Goal: Information Seeking & Learning: Learn about a topic

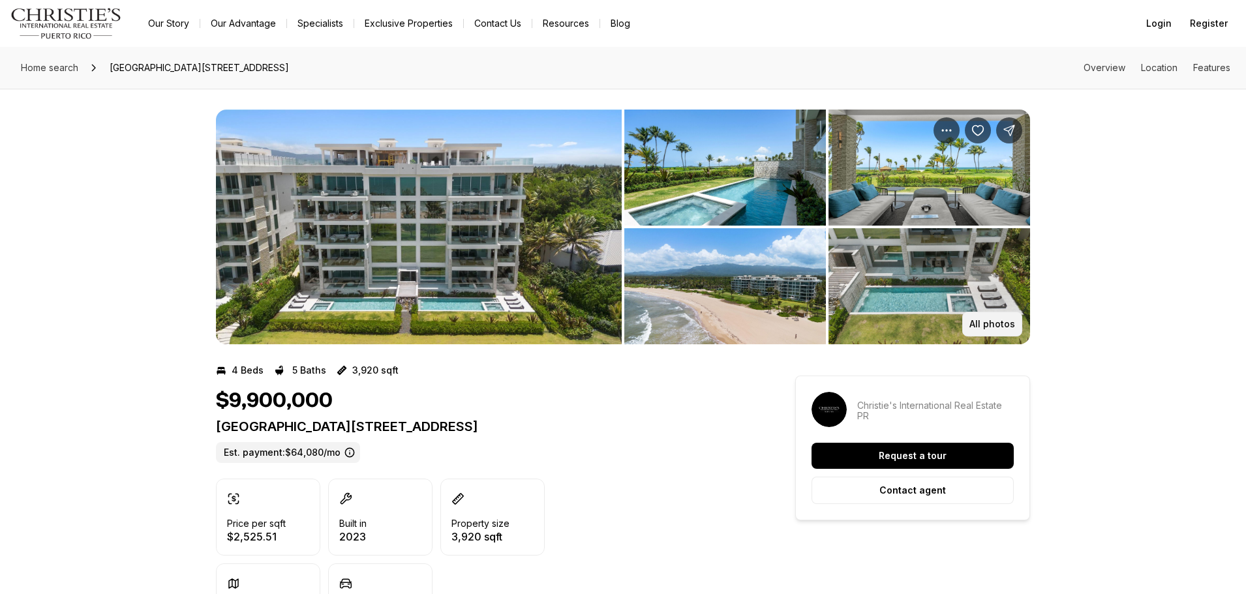
click at [985, 327] on p "All photos" at bounding box center [992, 324] width 46 height 10
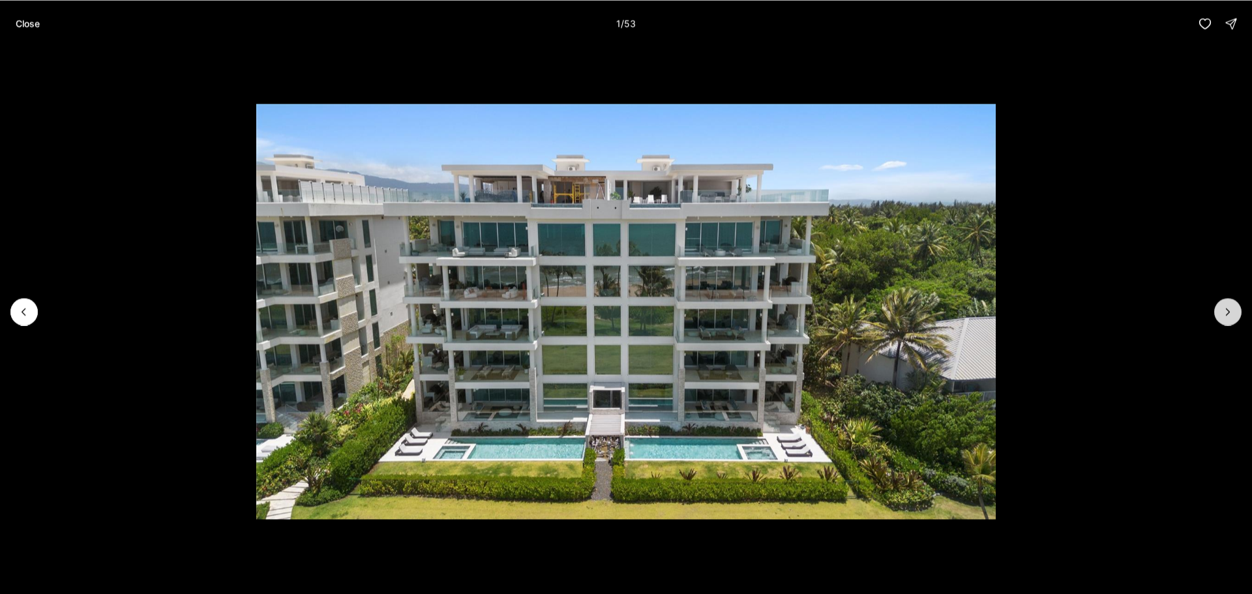
click at [1230, 307] on icon "Next slide" at bounding box center [1228, 311] width 13 height 13
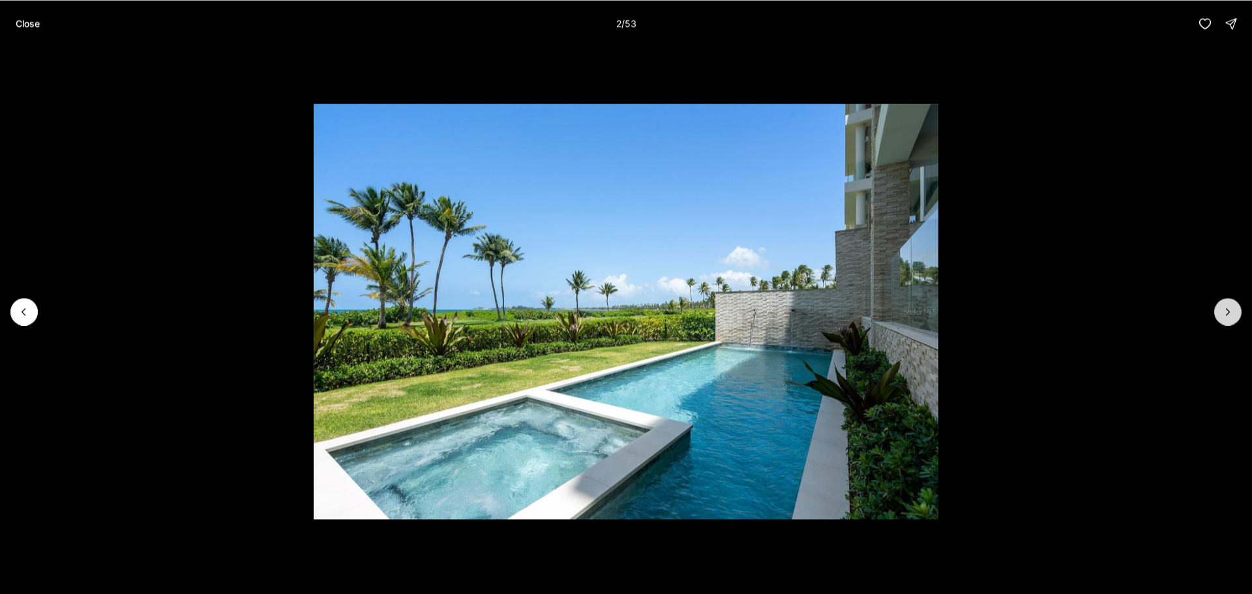
click at [1230, 307] on icon "Next slide" at bounding box center [1228, 311] width 13 height 13
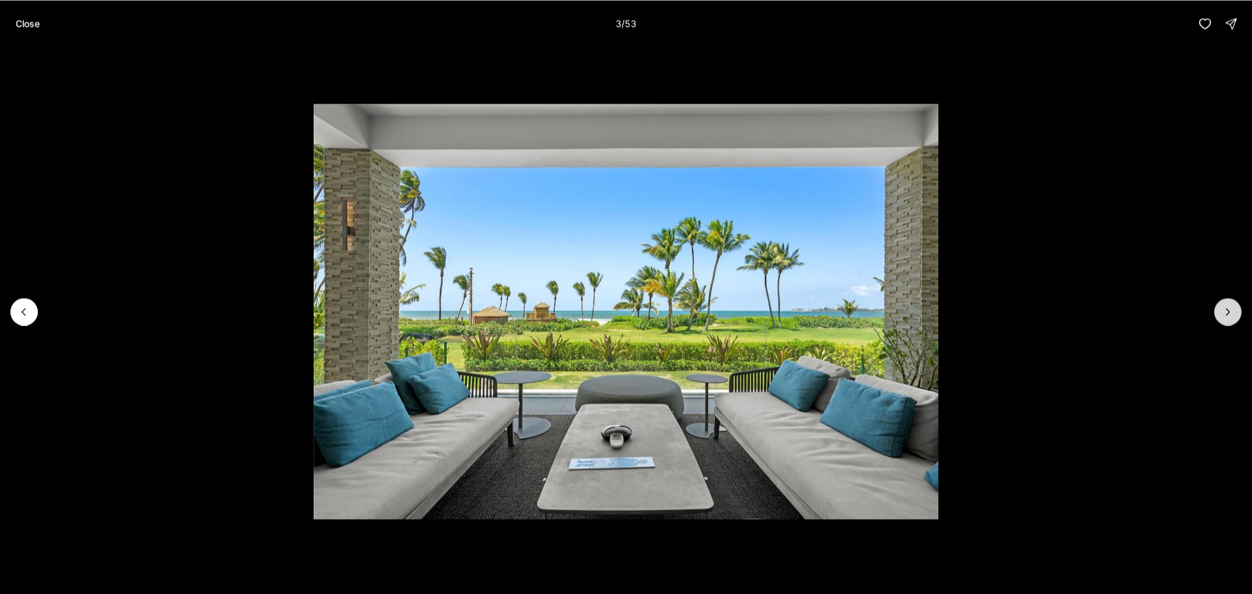
click at [1228, 312] on icon "Next slide" at bounding box center [1228, 311] width 13 height 13
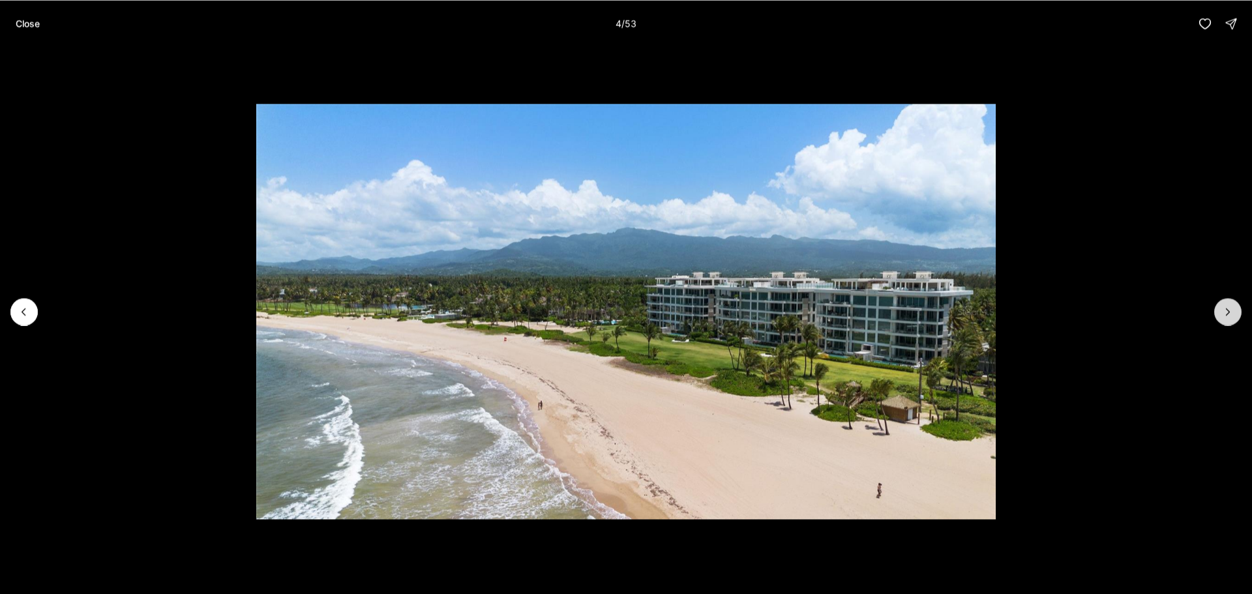
click at [1228, 312] on icon "Next slide" at bounding box center [1228, 311] width 13 height 13
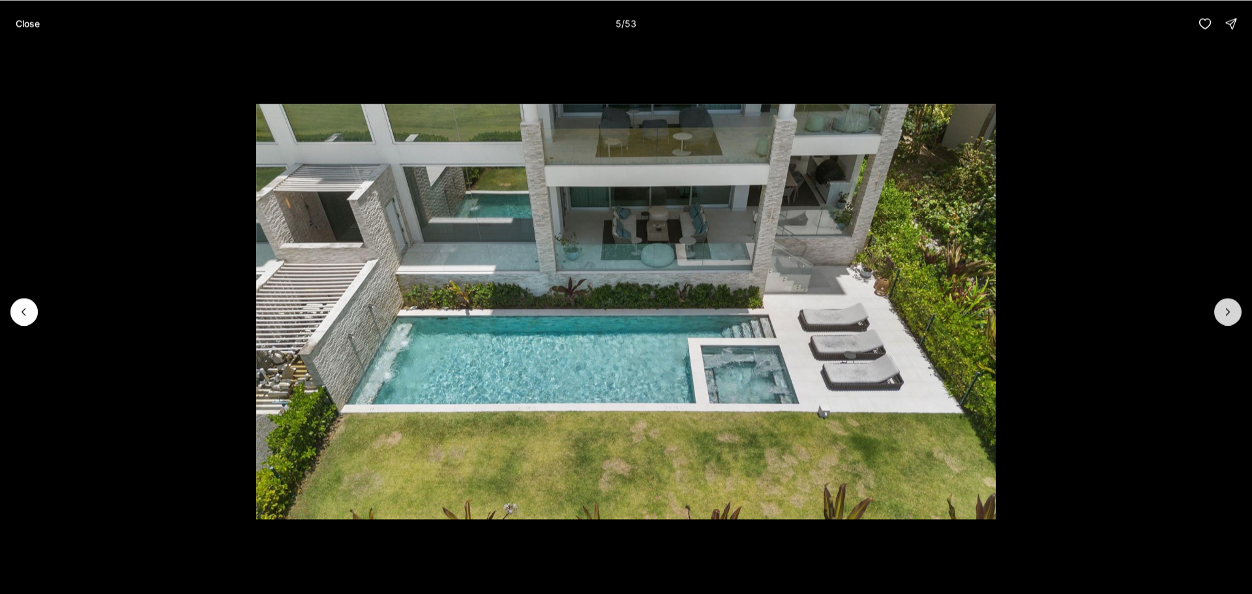
click at [1228, 312] on icon "Next slide" at bounding box center [1228, 311] width 13 height 13
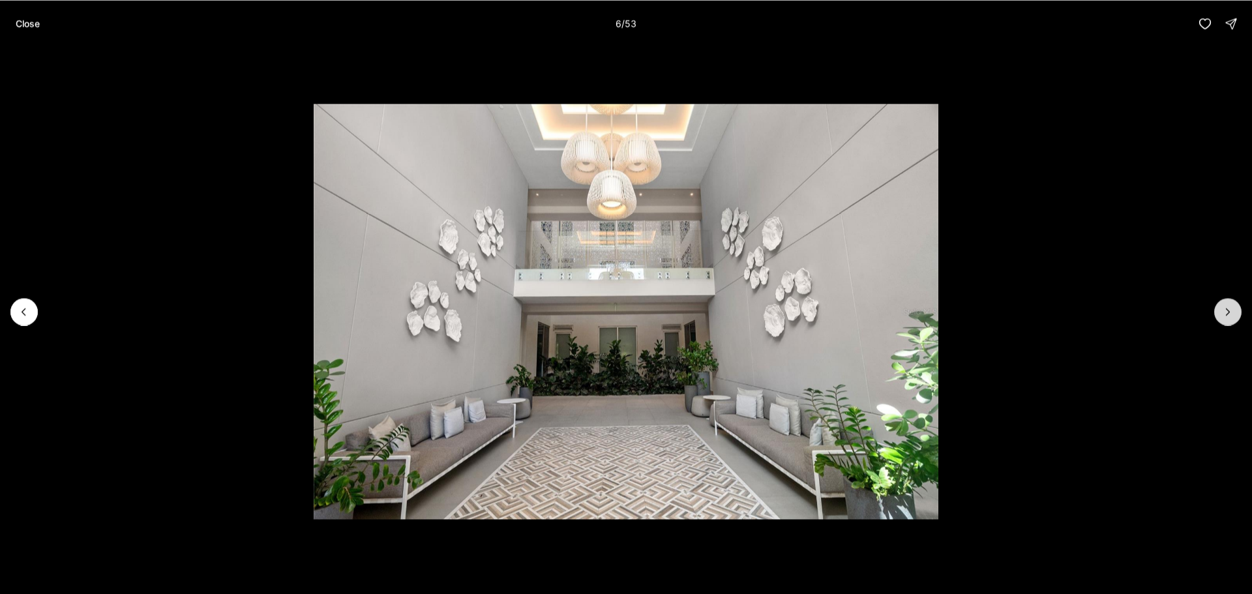
click at [1228, 312] on icon "Next slide" at bounding box center [1228, 311] width 13 height 13
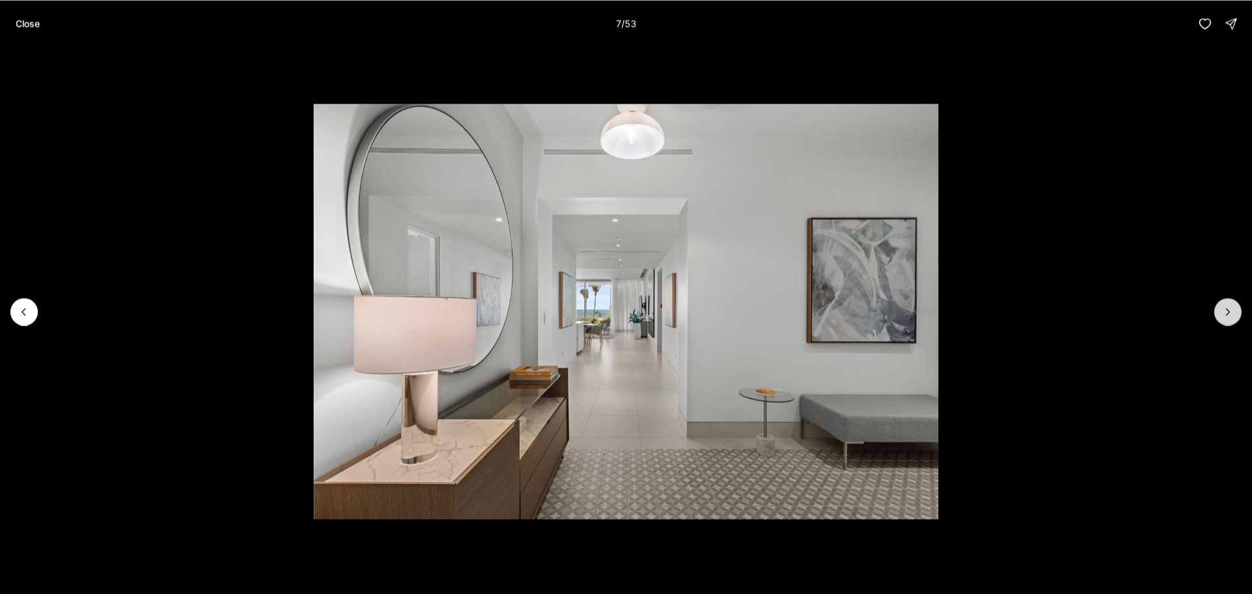
click at [1228, 312] on icon "Next slide" at bounding box center [1228, 311] width 13 height 13
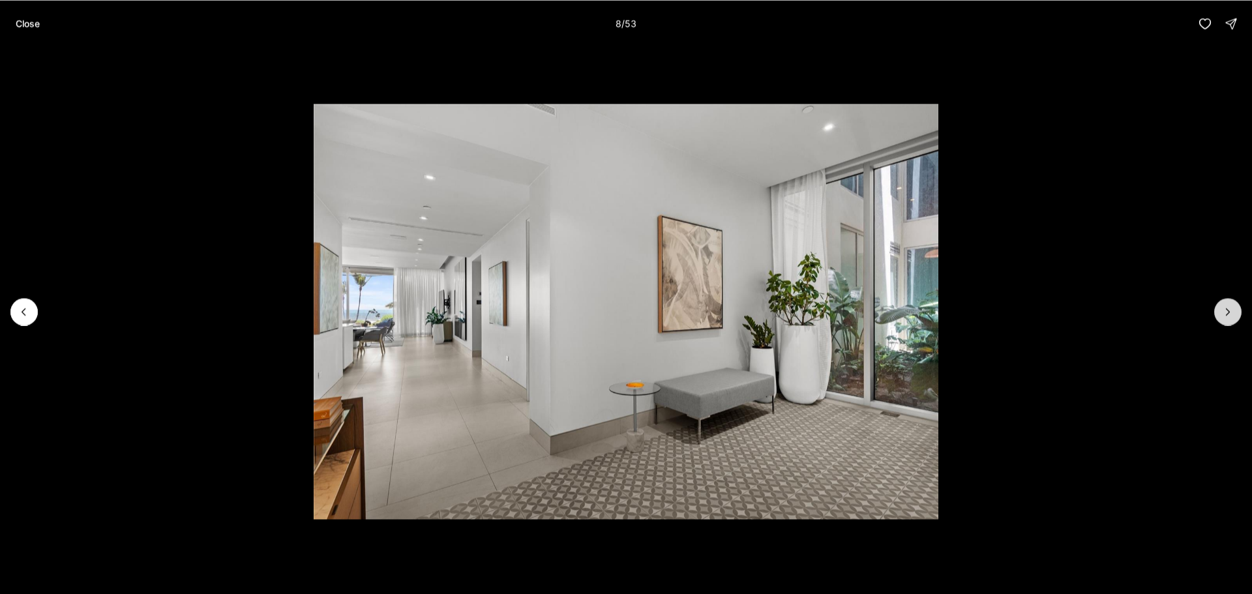
click at [1228, 312] on icon "Next slide" at bounding box center [1228, 311] width 13 height 13
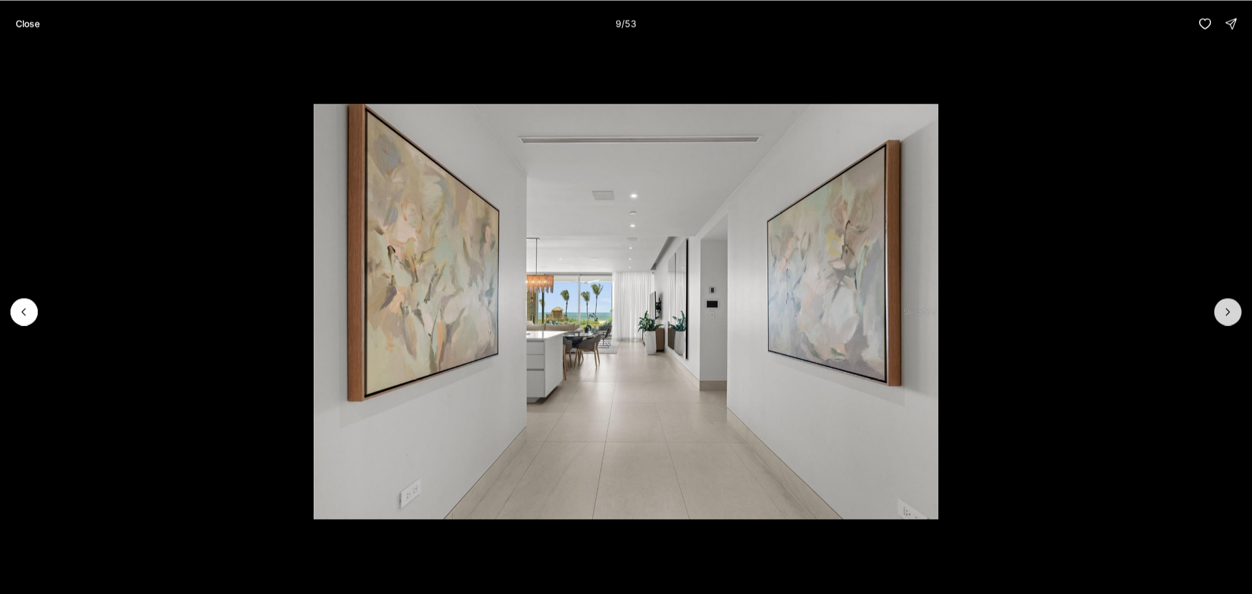
click at [1228, 312] on icon "Next slide" at bounding box center [1228, 311] width 13 height 13
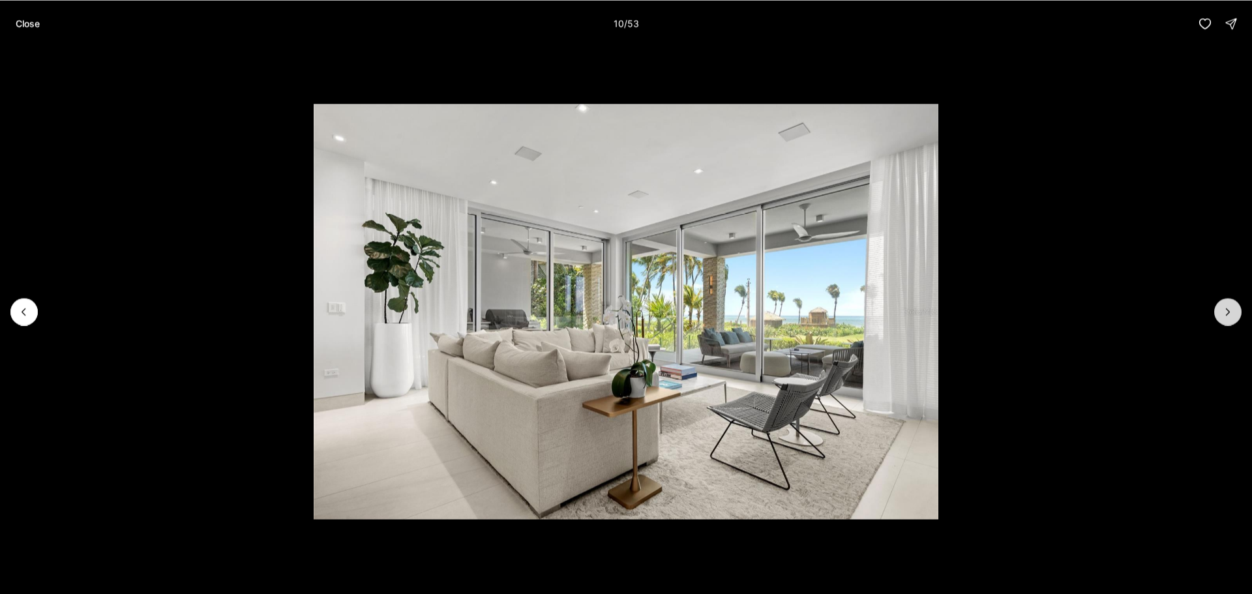
click at [1228, 312] on icon "Next slide" at bounding box center [1228, 311] width 13 height 13
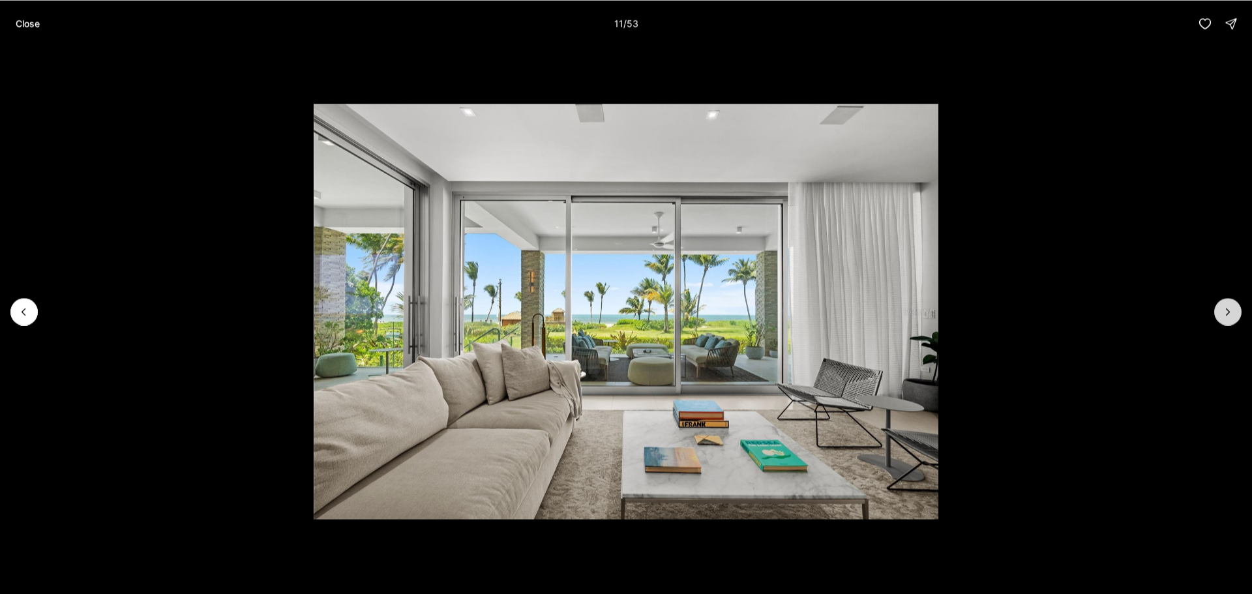
click at [1228, 312] on icon "Next slide" at bounding box center [1228, 311] width 13 height 13
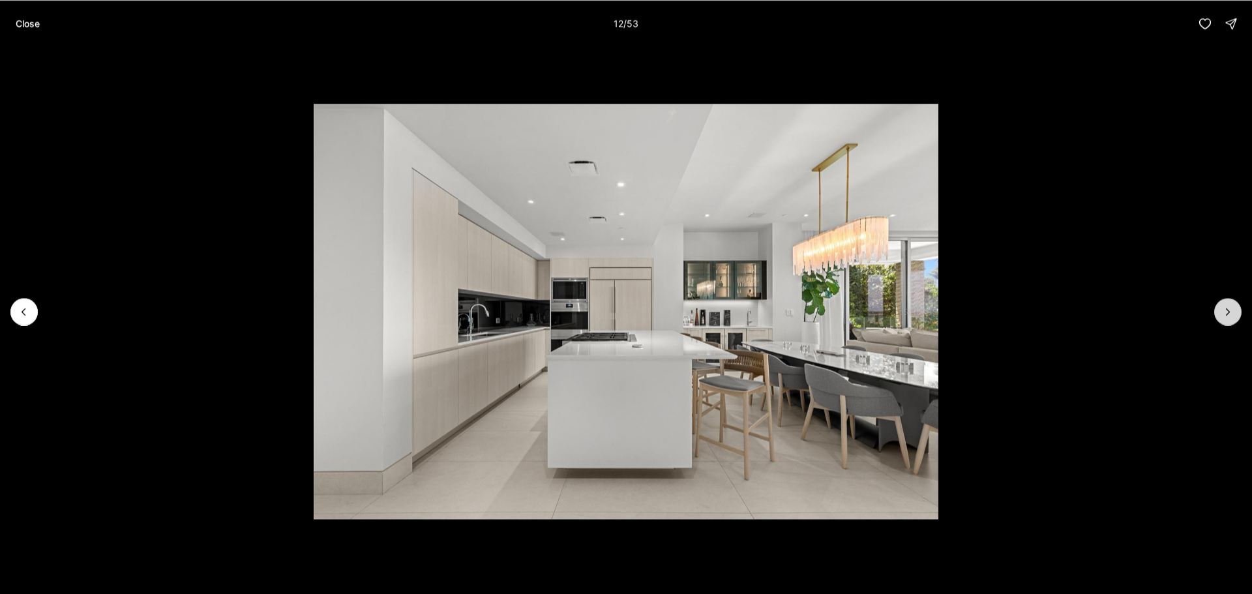
click at [1228, 312] on icon "Next slide" at bounding box center [1228, 311] width 13 height 13
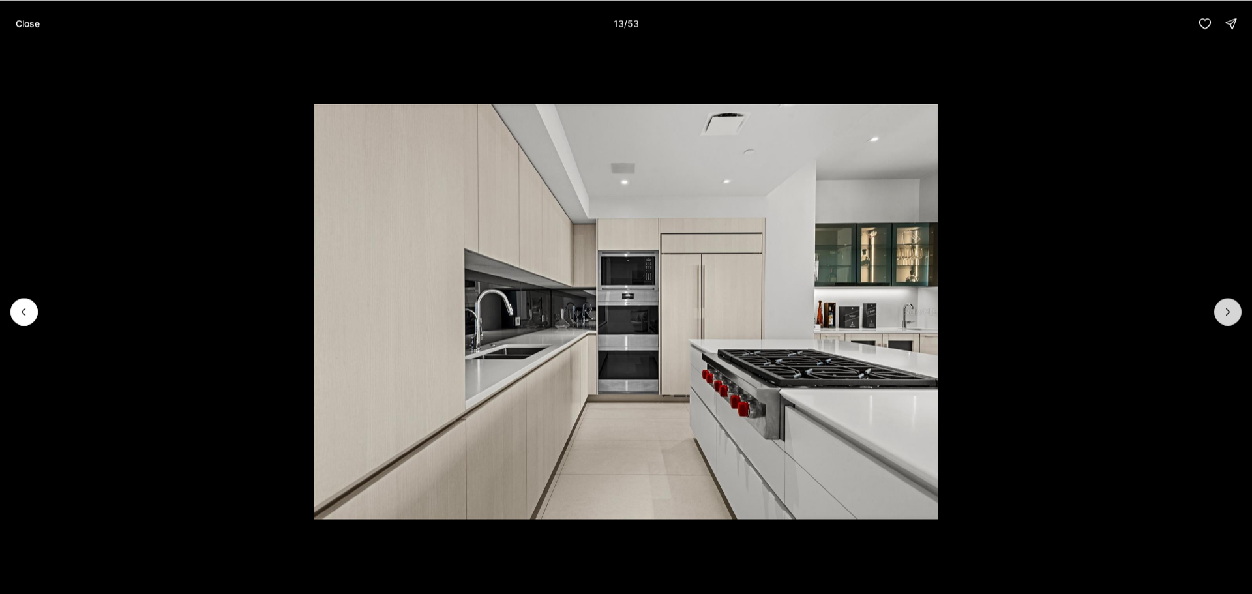
click at [1228, 312] on icon "Next slide" at bounding box center [1228, 311] width 13 height 13
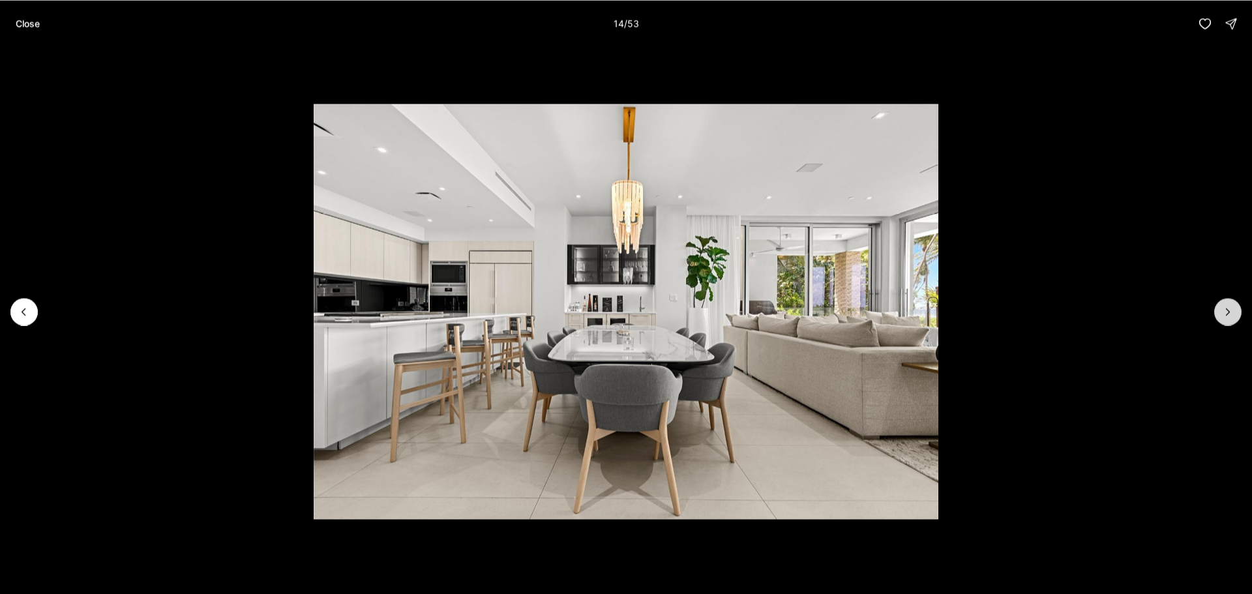
click at [1228, 312] on icon "Next slide" at bounding box center [1228, 311] width 13 height 13
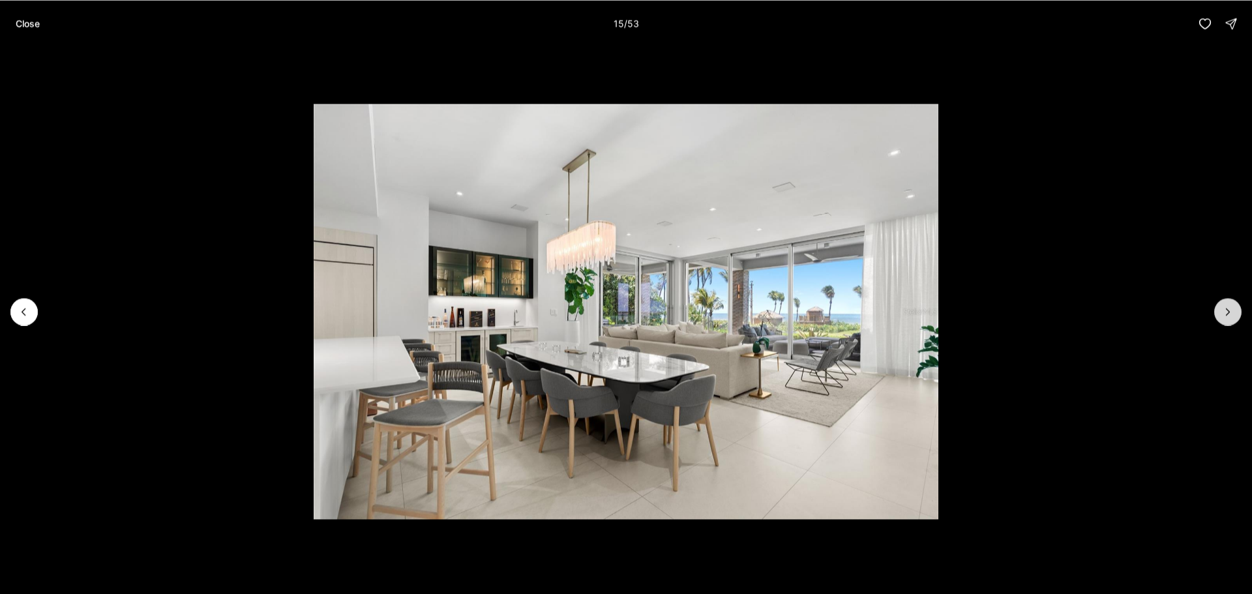
click at [1228, 312] on icon "Next slide" at bounding box center [1228, 311] width 13 height 13
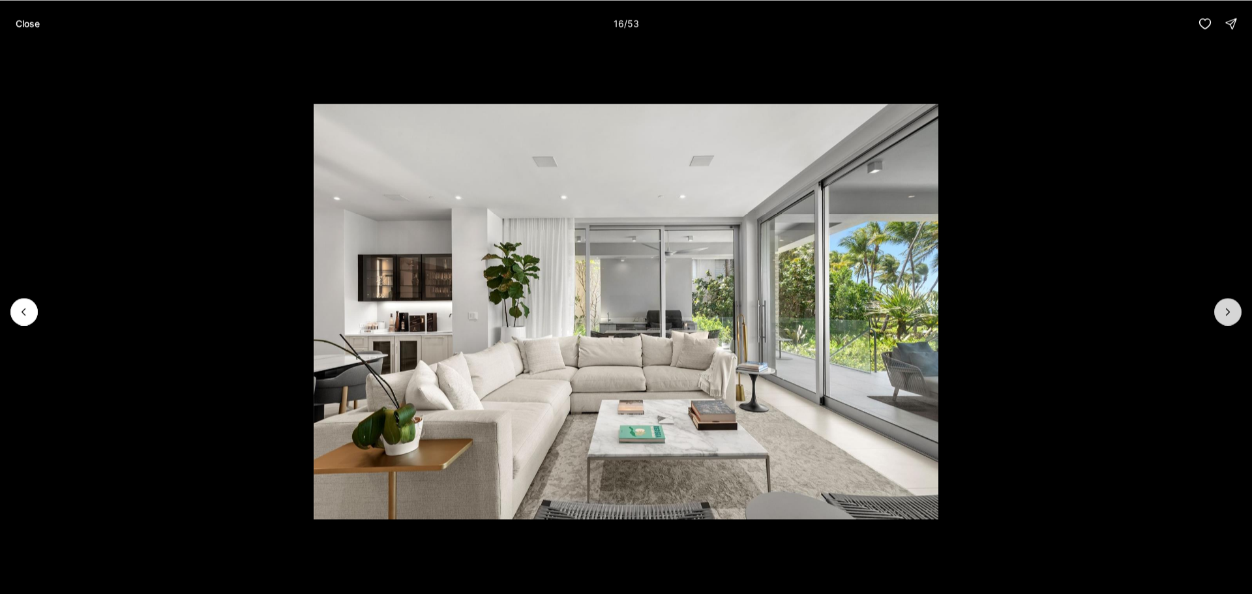
click at [1228, 312] on icon "Next slide" at bounding box center [1228, 311] width 13 height 13
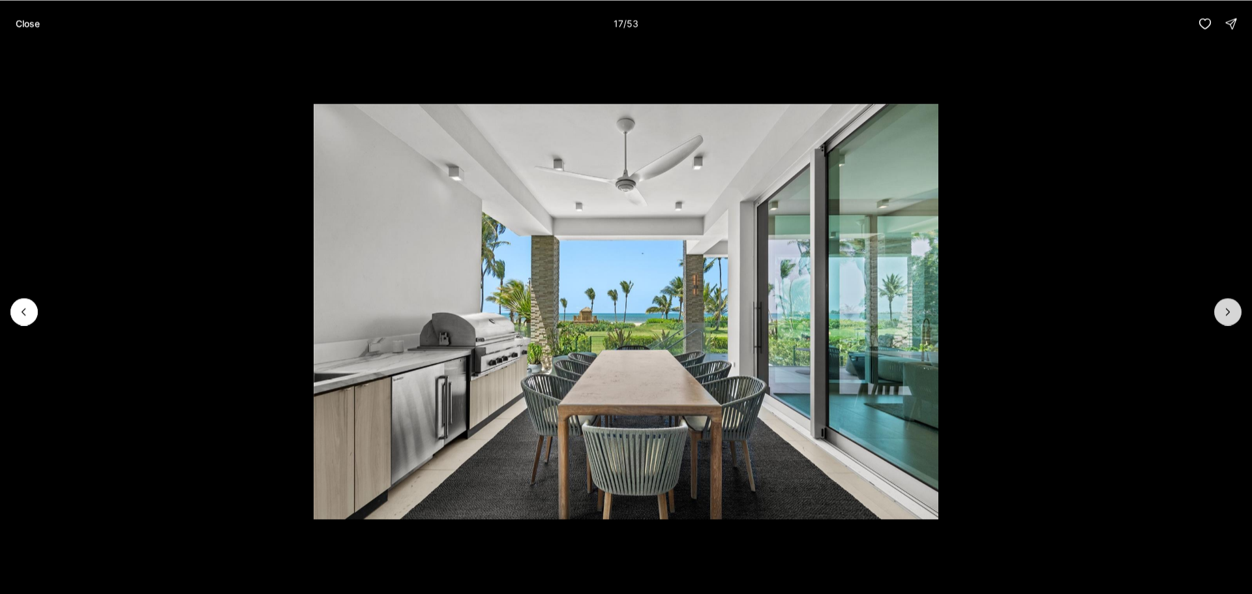
click at [1228, 312] on icon "Next slide" at bounding box center [1228, 311] width 13 height 13
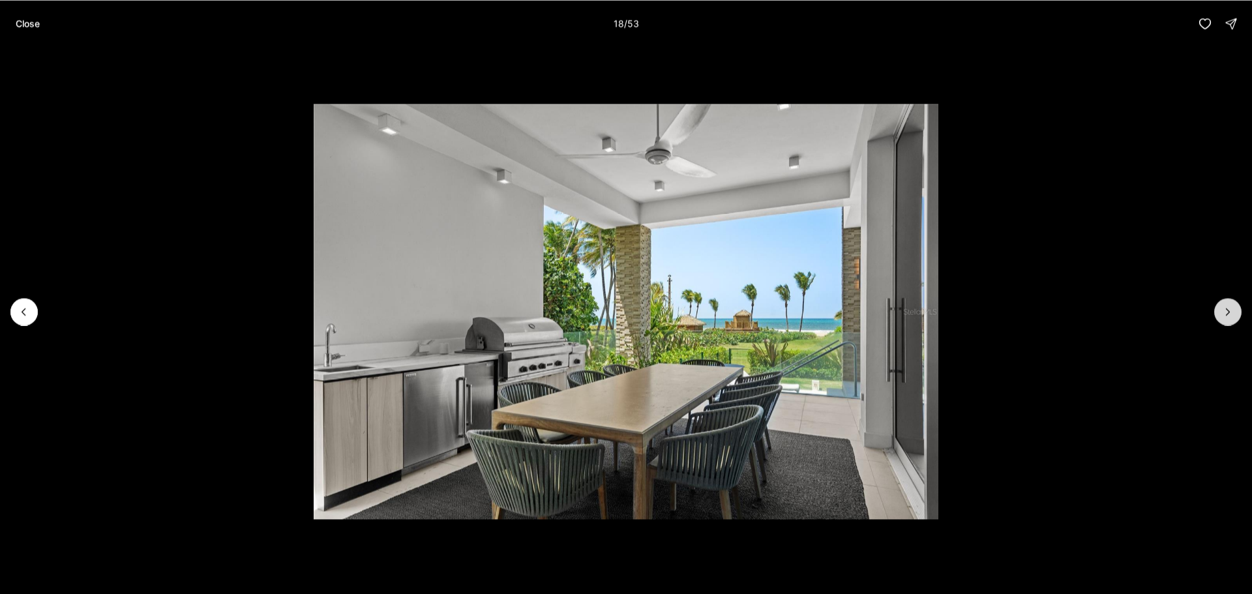
click at [1227, 312] on icon "Next slide" at bounding box center [1228, 311] width 13 height 13
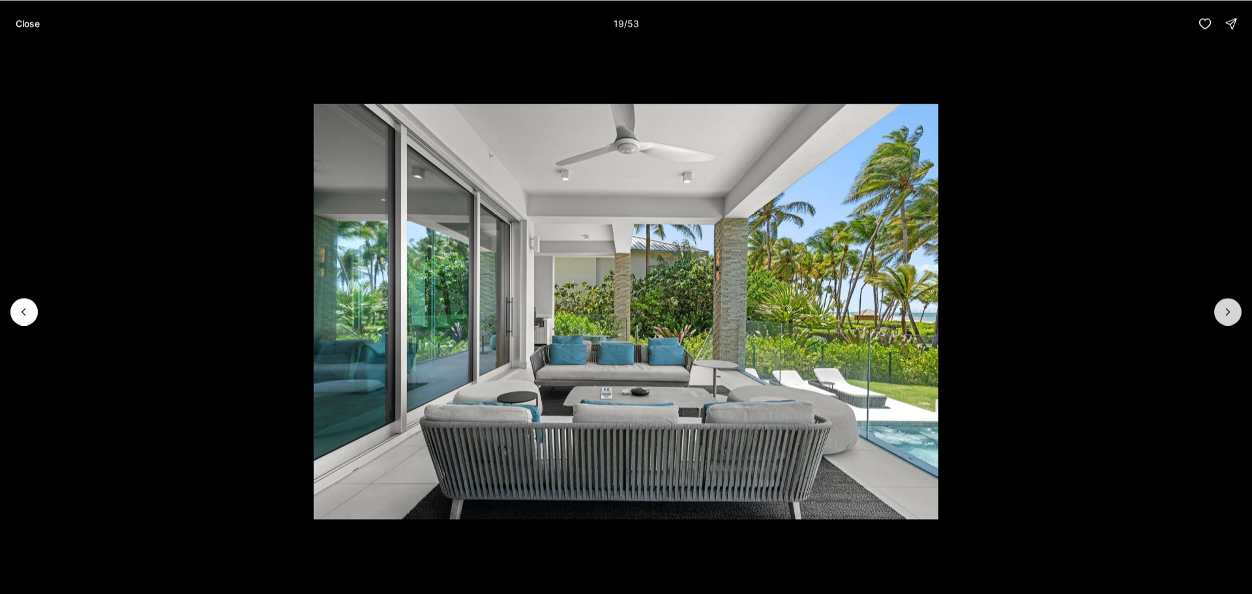
click at [1226, 312] on icon "Next slide" at bounding box center [1228, 311] width 13 height 13
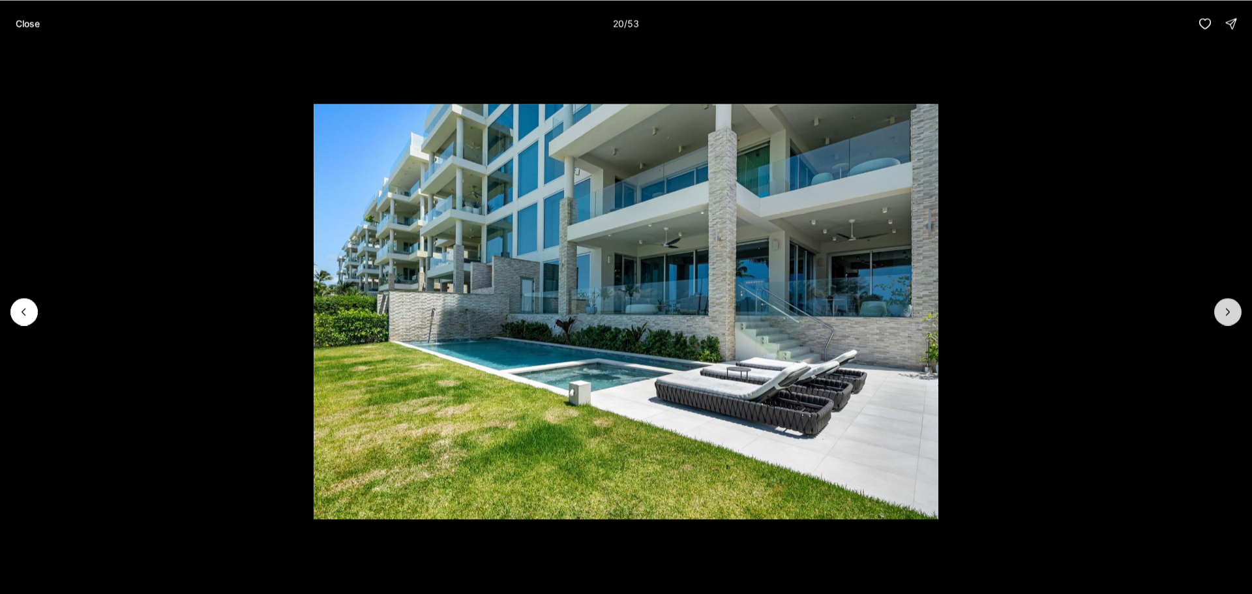
click at [1226, 312] on icon "Next slide" at bounding box center [1228, 311] width 13 height 13
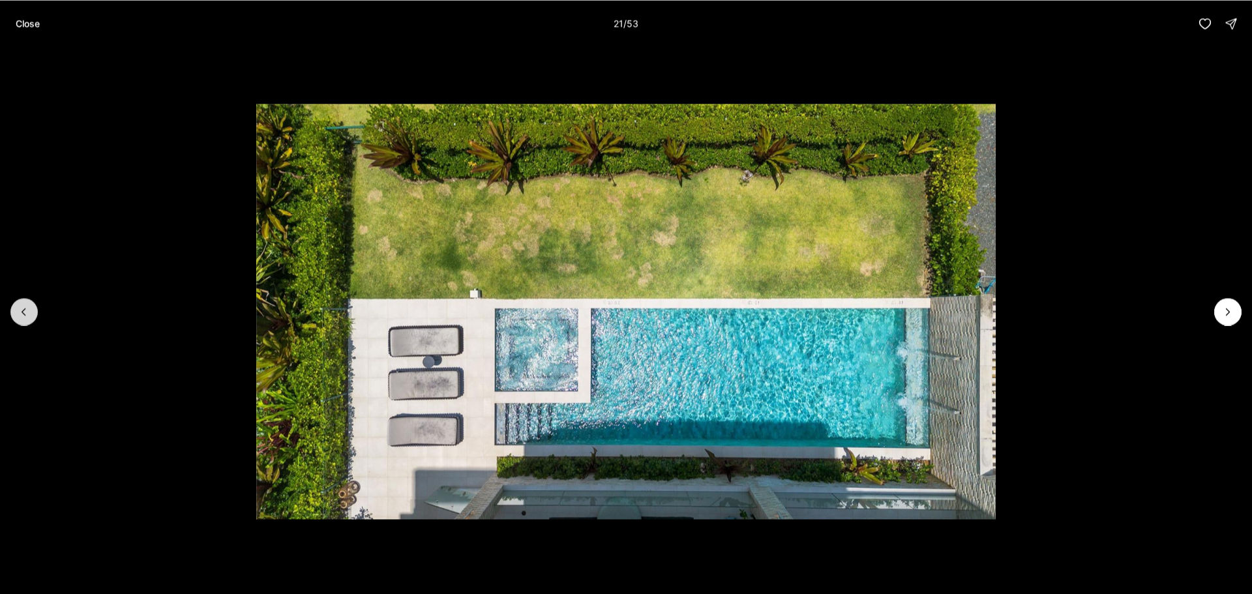
click at [17, 311] on button "Previous slide" at bounding box center [23, 311] width 27 height 27
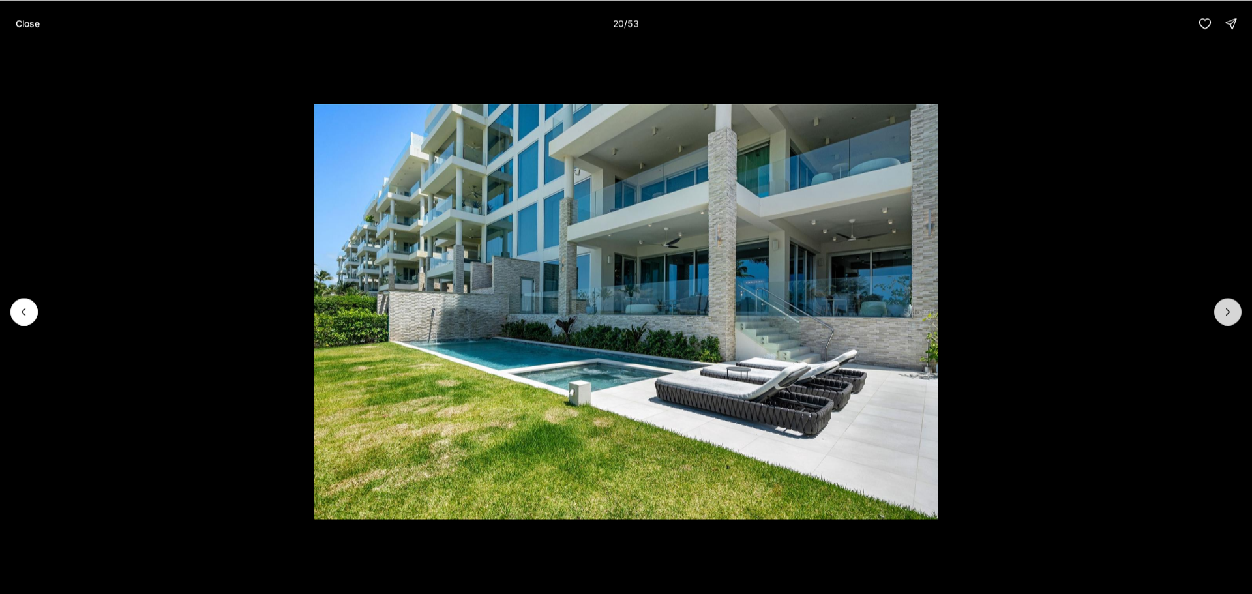
click at [1228, 312] on icon "Next slide" at bounding box center [1228, 311] width 13 height 13
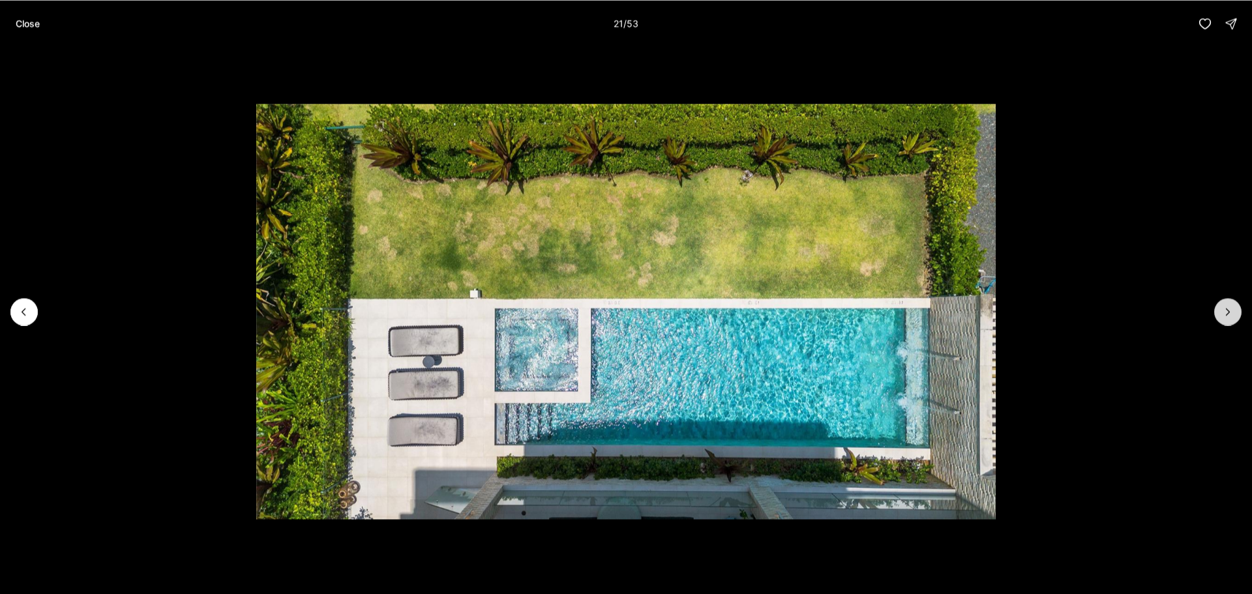
click at [1228, 312] on icon "Next slide" at bounding box center [1228, 311] width 13 height 13
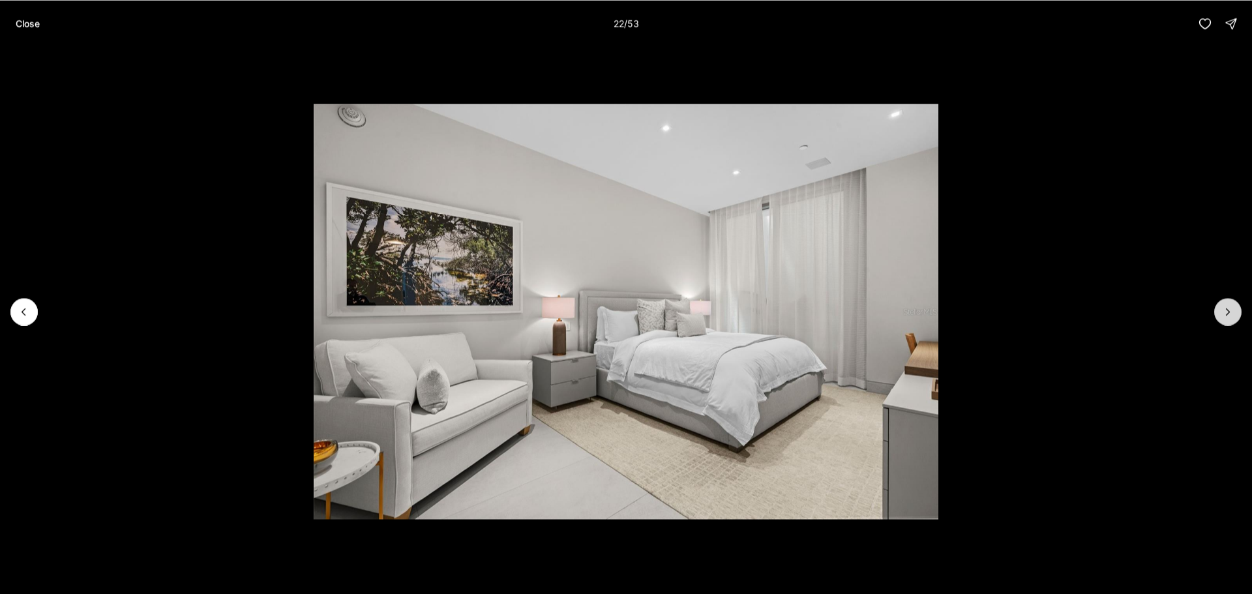
click at [1228, 312] on icon "Next slide" at bounding box center [1228, 311] width 13 height 13
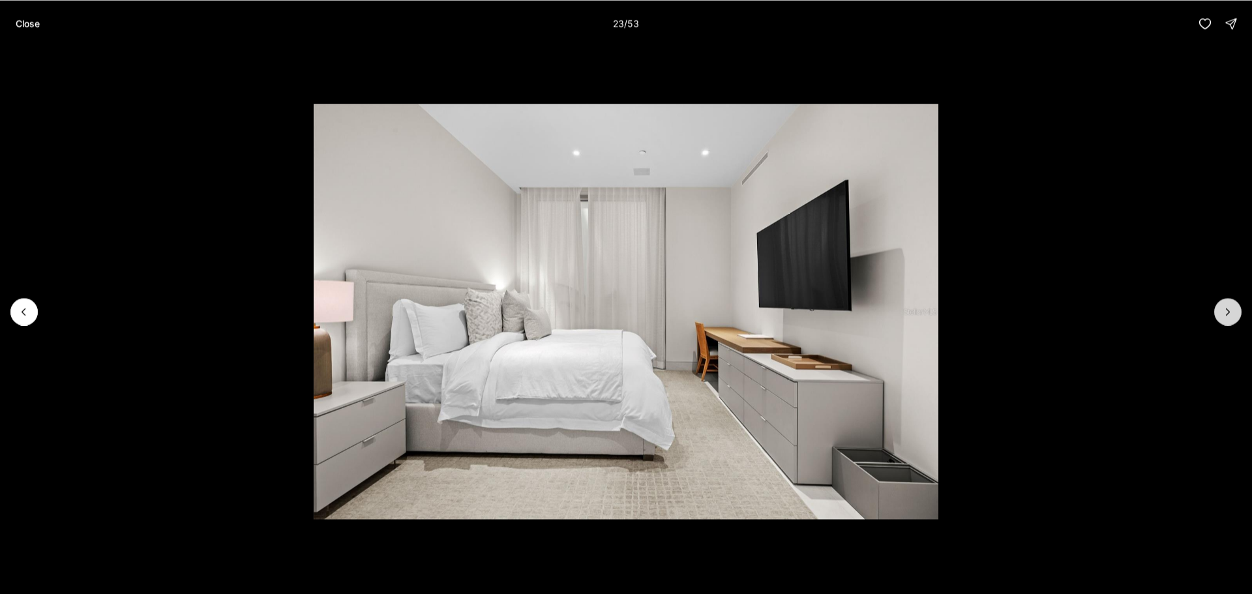
click at [1228, 312] on icon "Next slide" at bounding box center [1228, 311] width 13 height 13
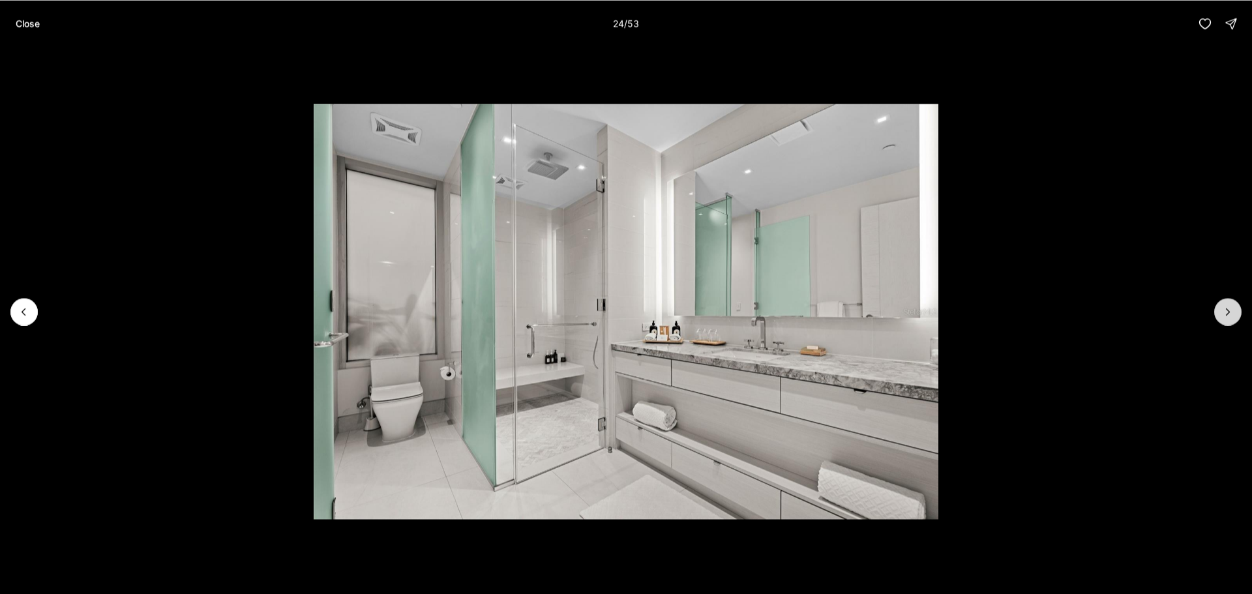
click at [1228, 312] on icon "Next slide" at bounding box center [1228, 311] width 13 height 13
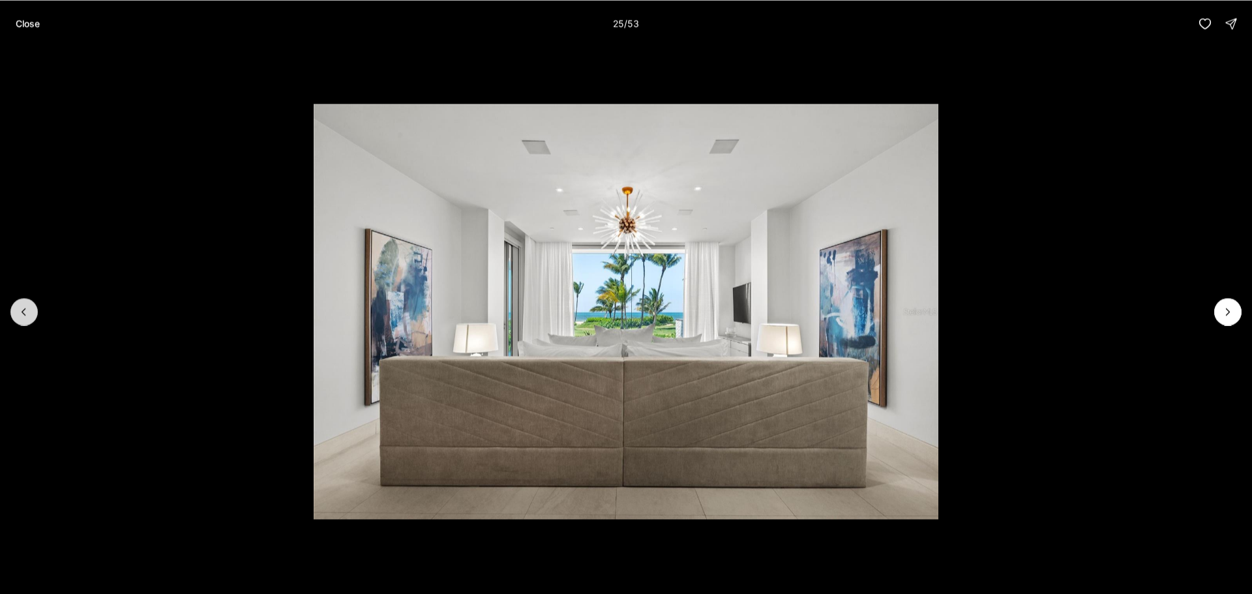
click at [22, 316] on icon "Previous slide" at bounding box center [24, 311] width 13 height 13
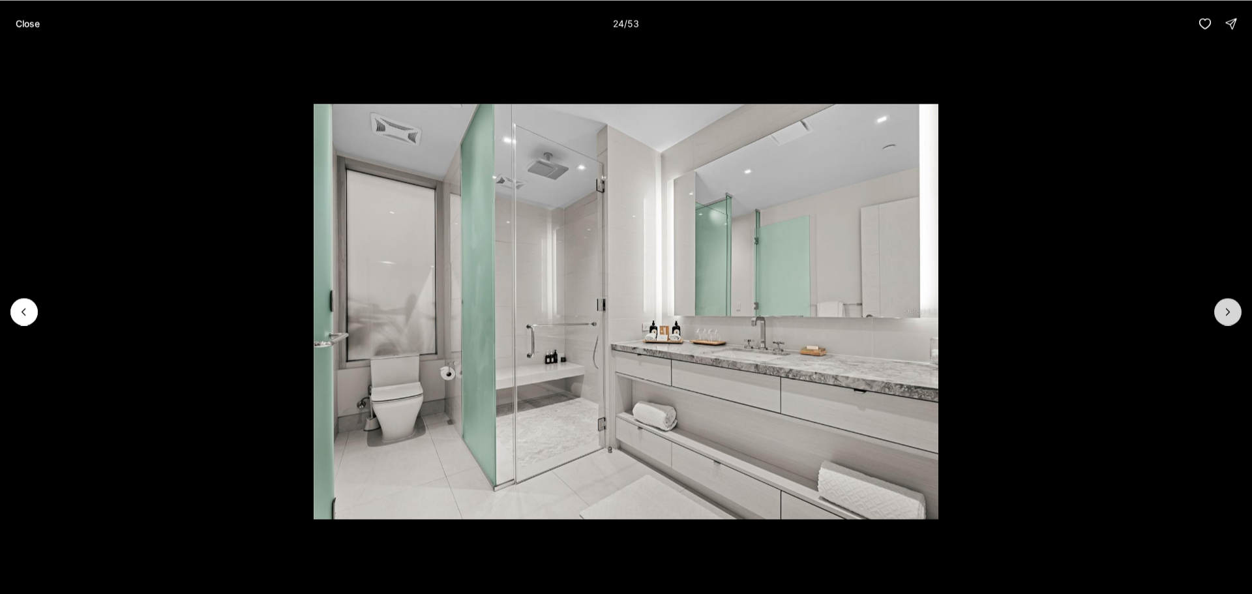
click at [1222, 312] on icon "Next slide" at bounding box center [1228, 311] width 13 height 13
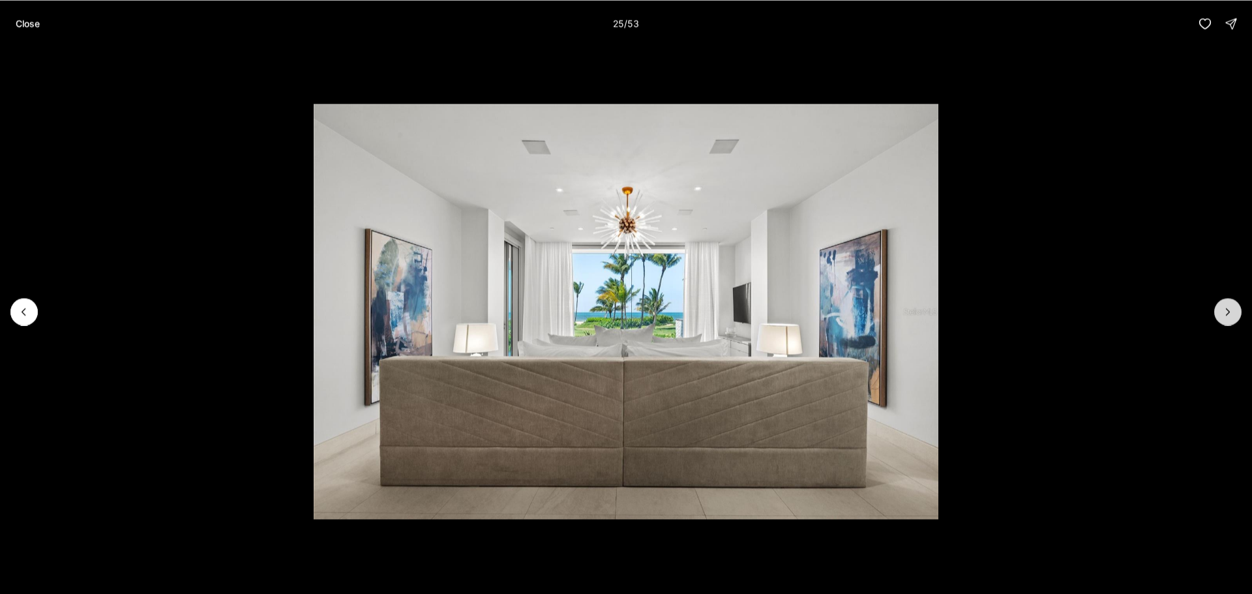
click at [1228, 310] on icon "Next slide" at bounding box center [1228, 312] width 3 height 7
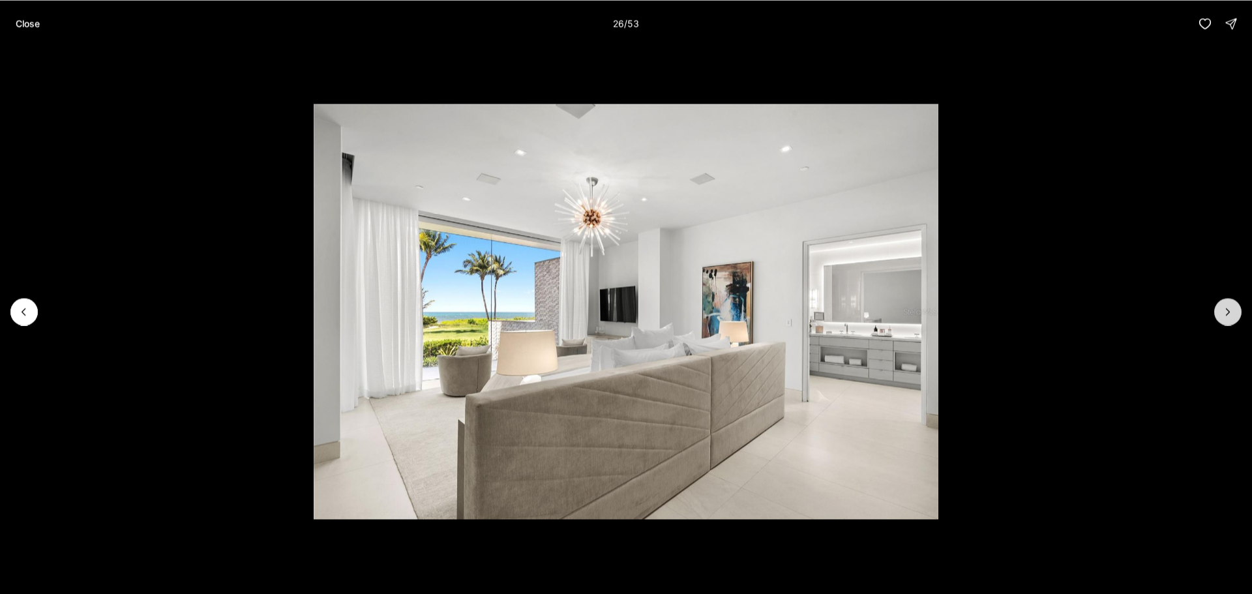
click at [1228, 310] on icon "Next slide" at bounding box center [1228, 312] width 3 height 7
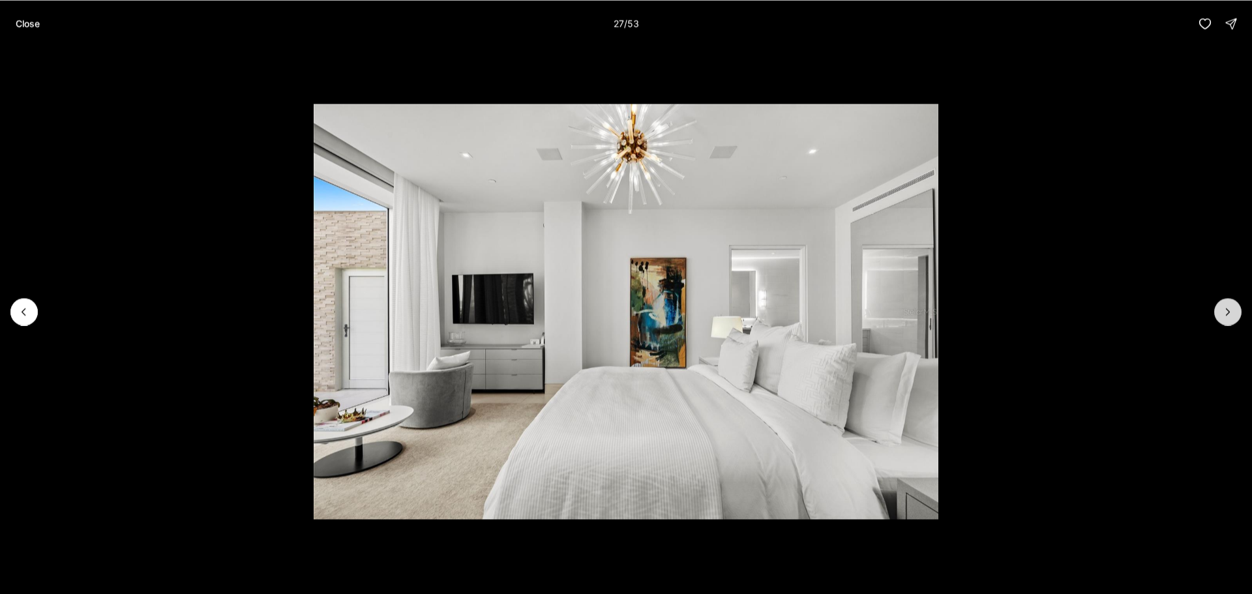
click at [1228, 310] on icon "Next slide" at bounding box center [1228, 312] width 3 height 7
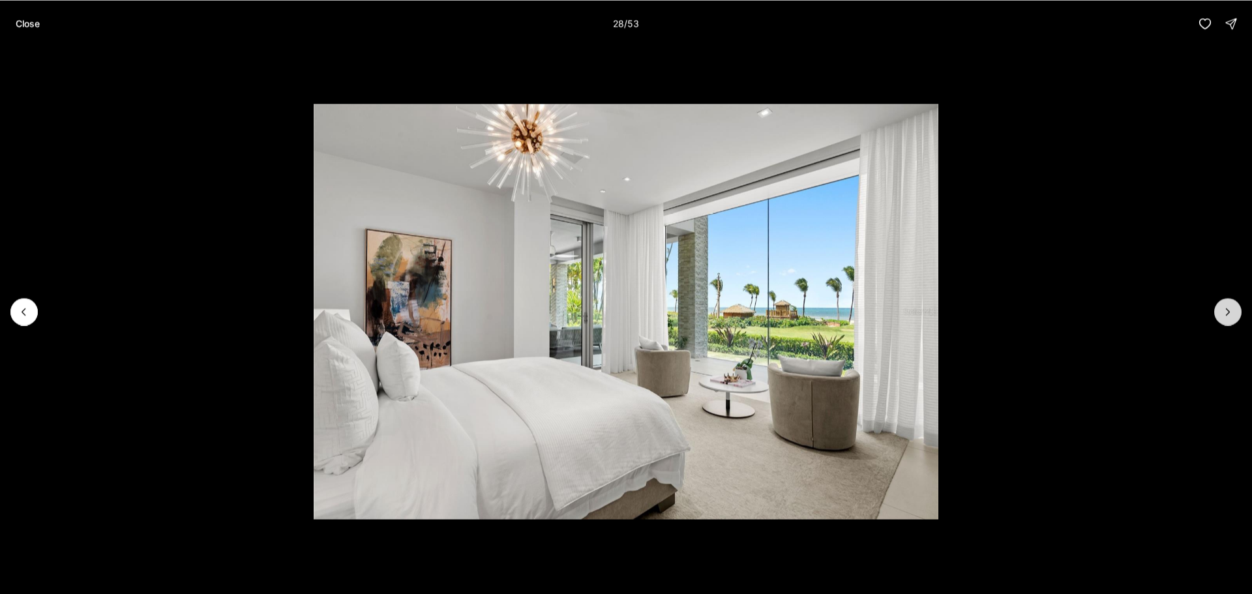
click at [1228, 310] on icon "Next slide" at bounding box center [1228, 312] width 3 height 7
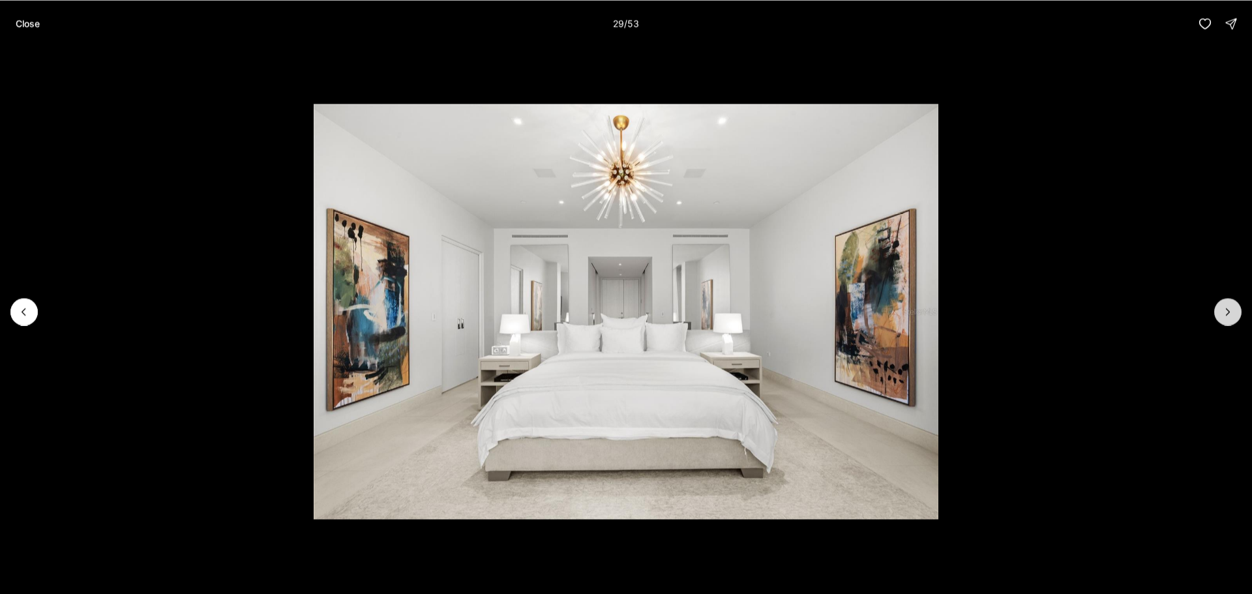
click at [1228, 310] on icon "Next slide" at bounding box center [1228, 312] width 3 height 7
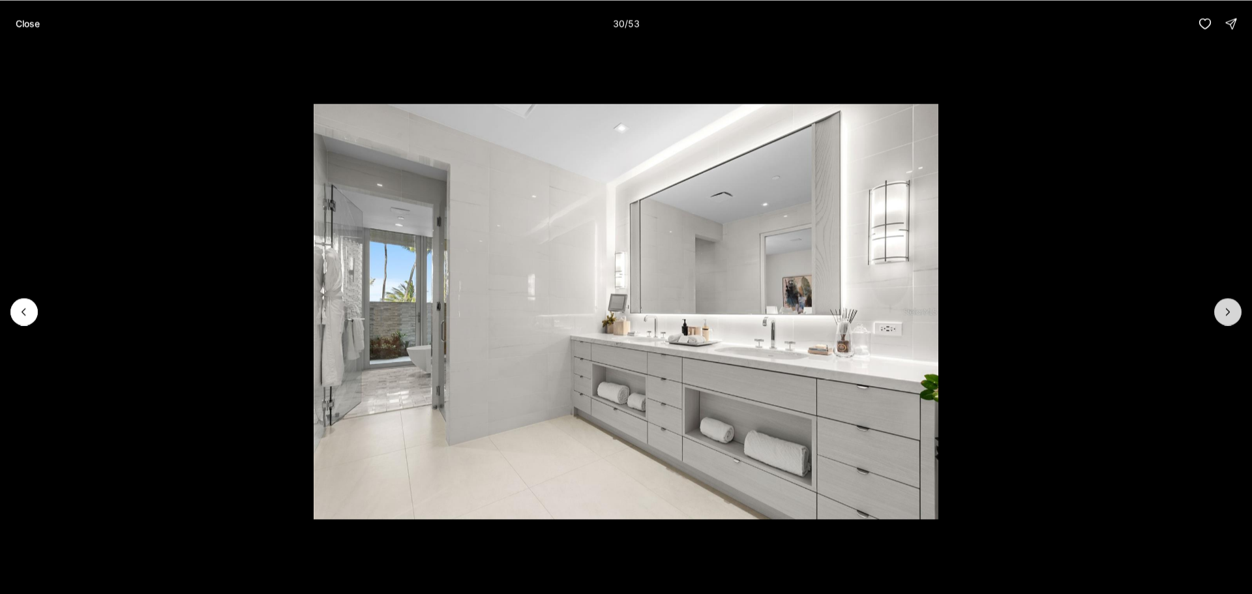
click at [1228, 310] on icon "Next slide" at bounding box center [1228, 312] width 3 height 7
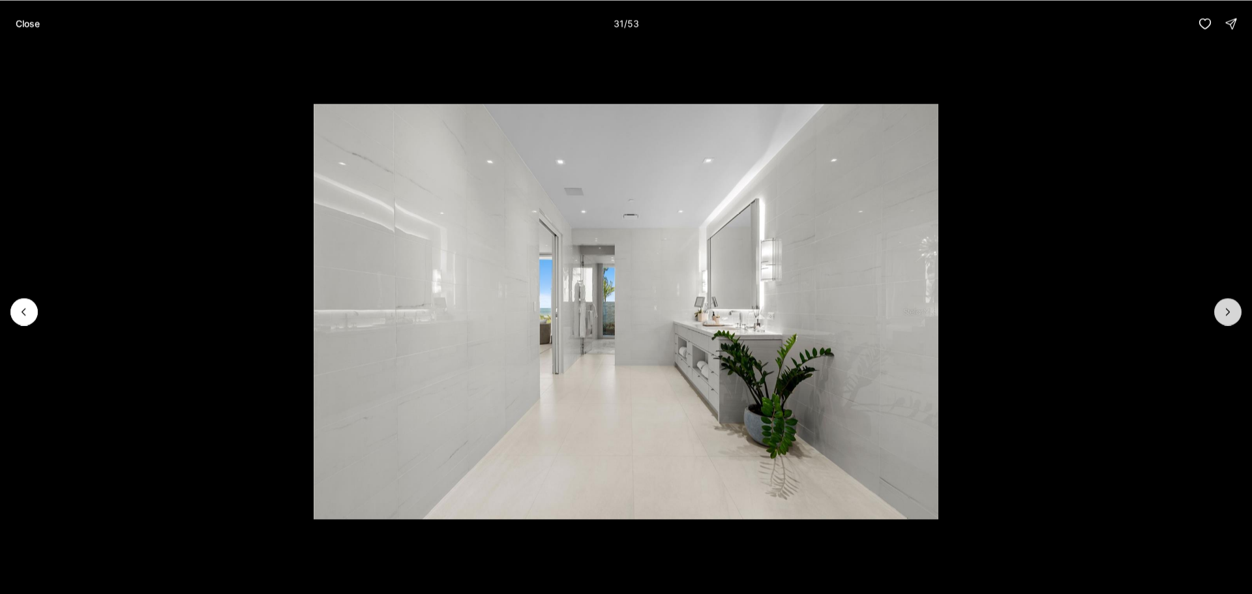
click at [1228, 310] on icon "Next slide" at bounding box center [1228, 312] width 3 height 7
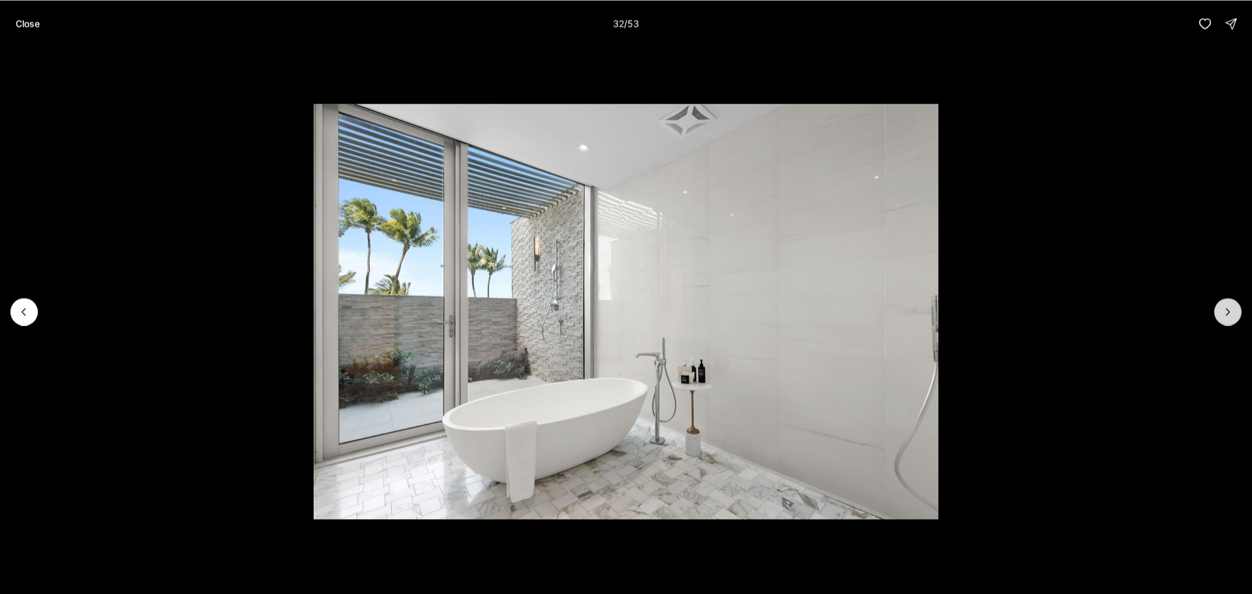
click at [1228, 310] on icon "Next slide" at bounding box center [1228, 312] width 3 height 7
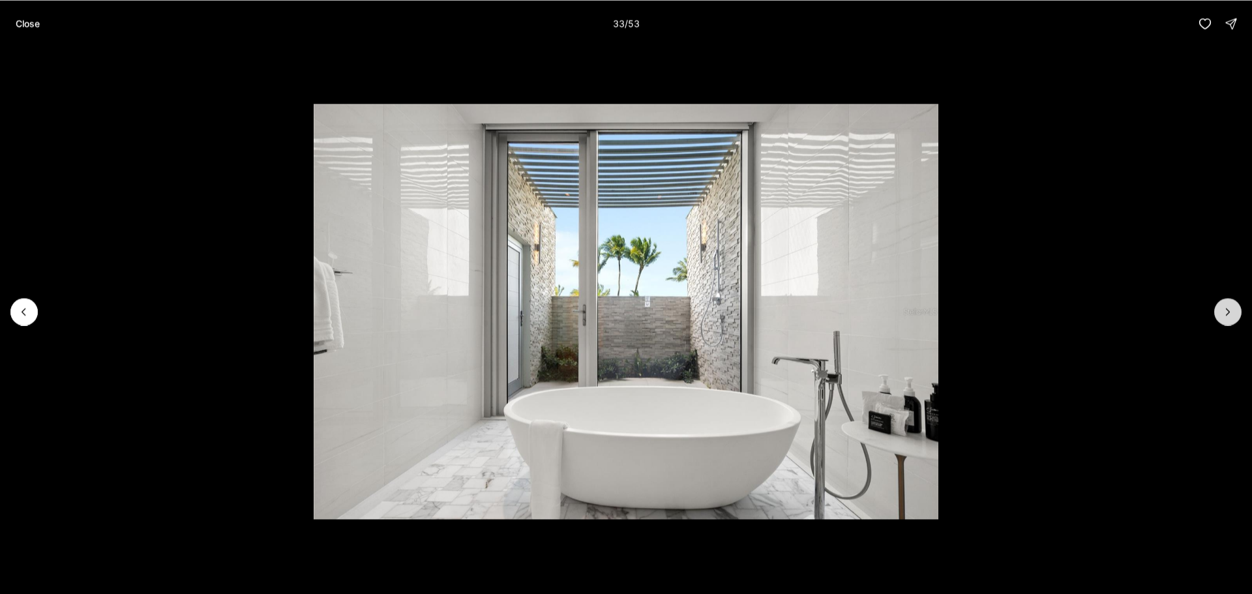
click at [1228, 310] on icon "Next slide" at bounding box center [1228, 312] width 3 height 7
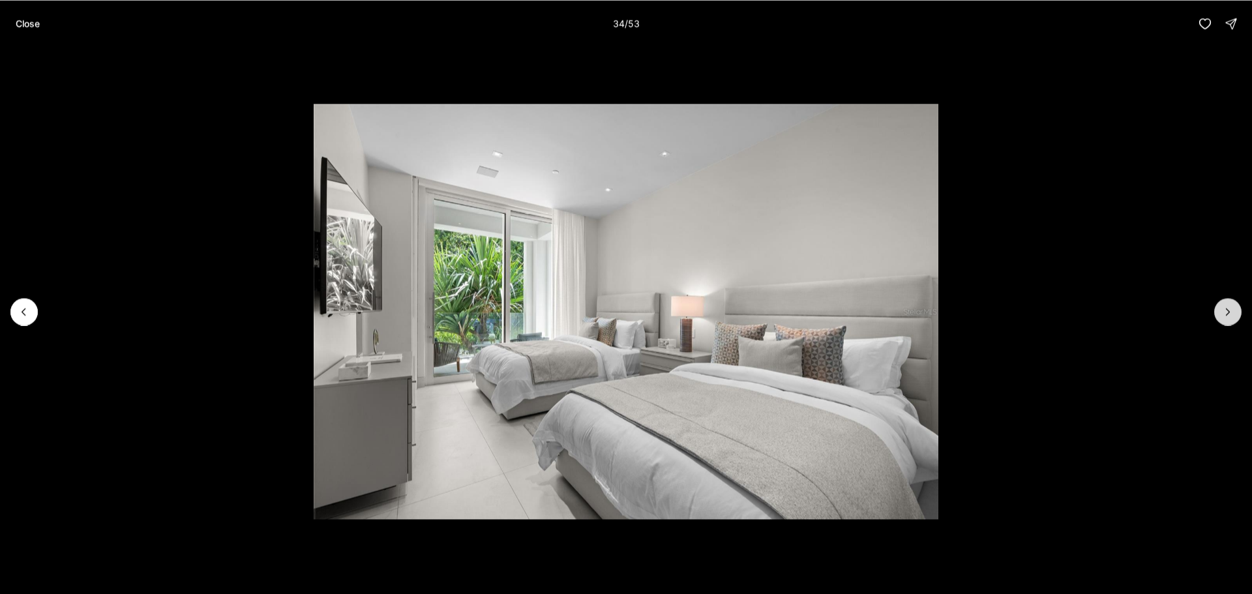
click at [1228, 310] on icon "Next slide" at bounding box center [1228, 312] width 3 height 7
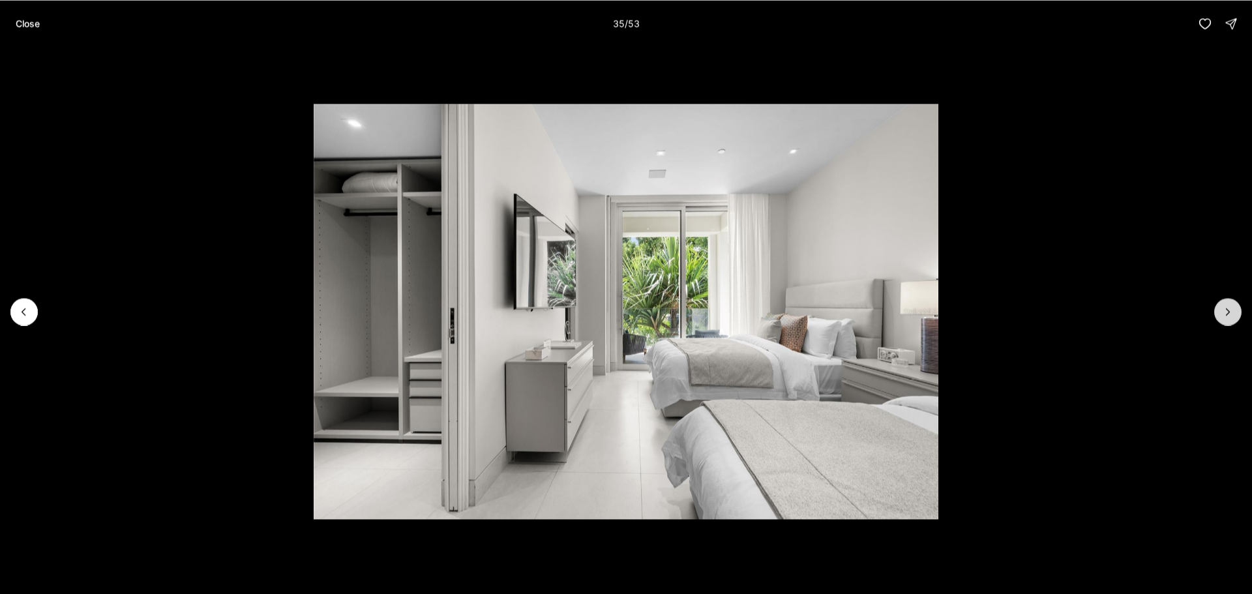
click at [1228, 310] on icon "Next slide" at bounding box center [1228, 312] width 3 height 7
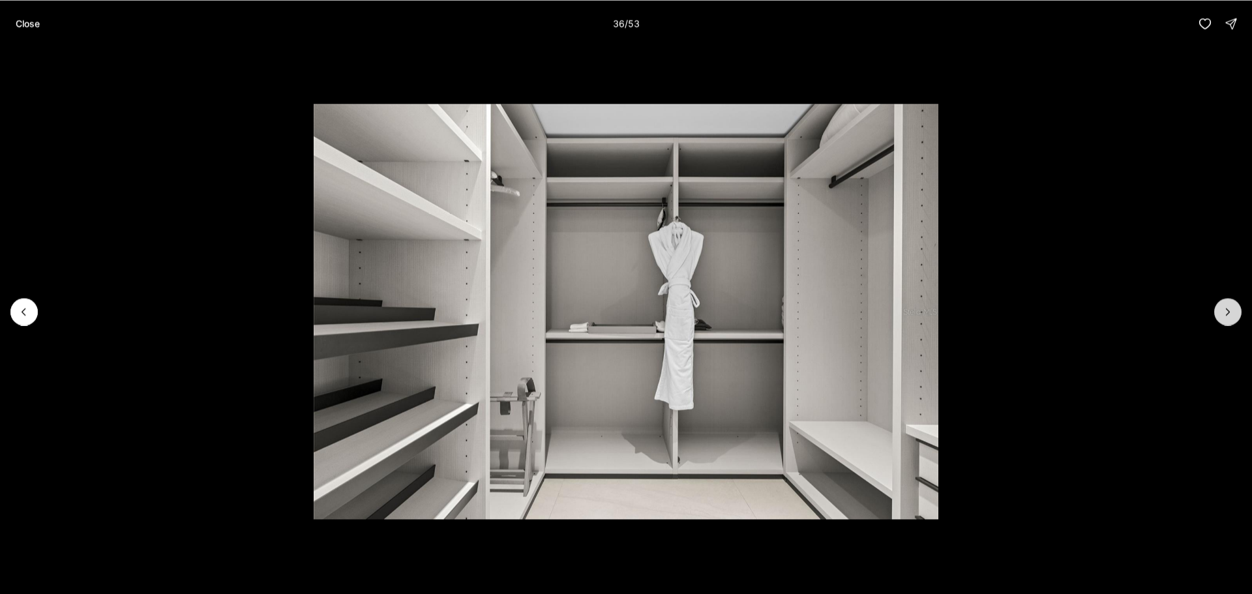
click at [1228, 310] on icon "Next slide" at bounding box center [1228, 312] width 3 height 7
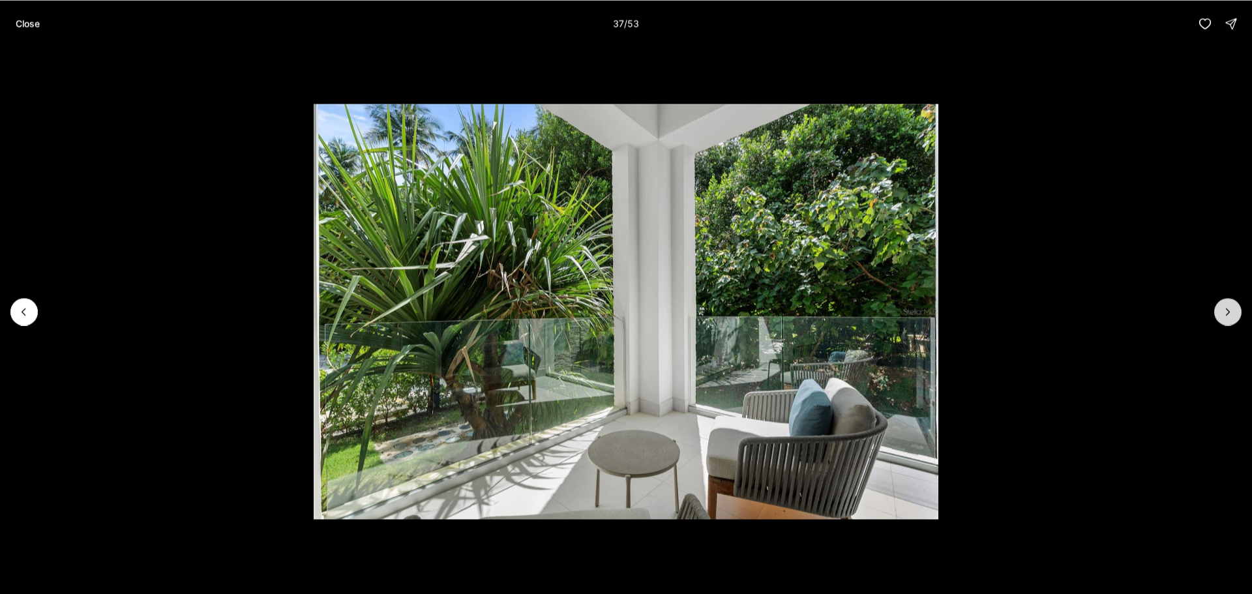
click at [1228, 310] on icon "Next slide" at bounding box center [1228, 312] width 3 height 7
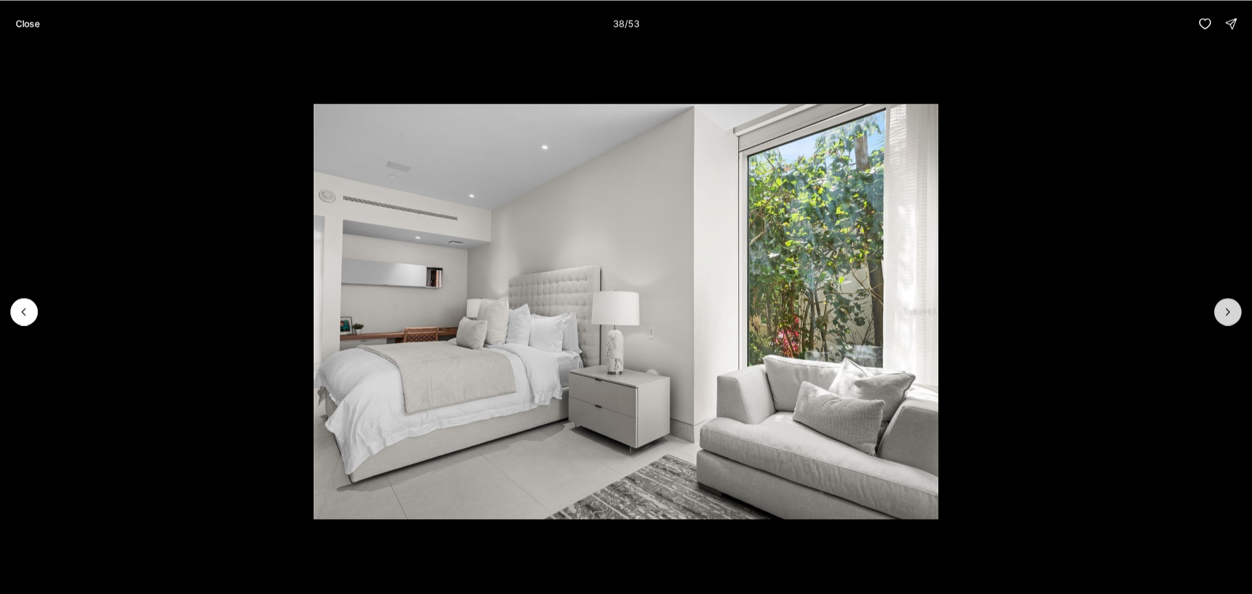
click at [1228, 310] on icon "Next slide" at bounding box center [1228, 312] width 3 height 7
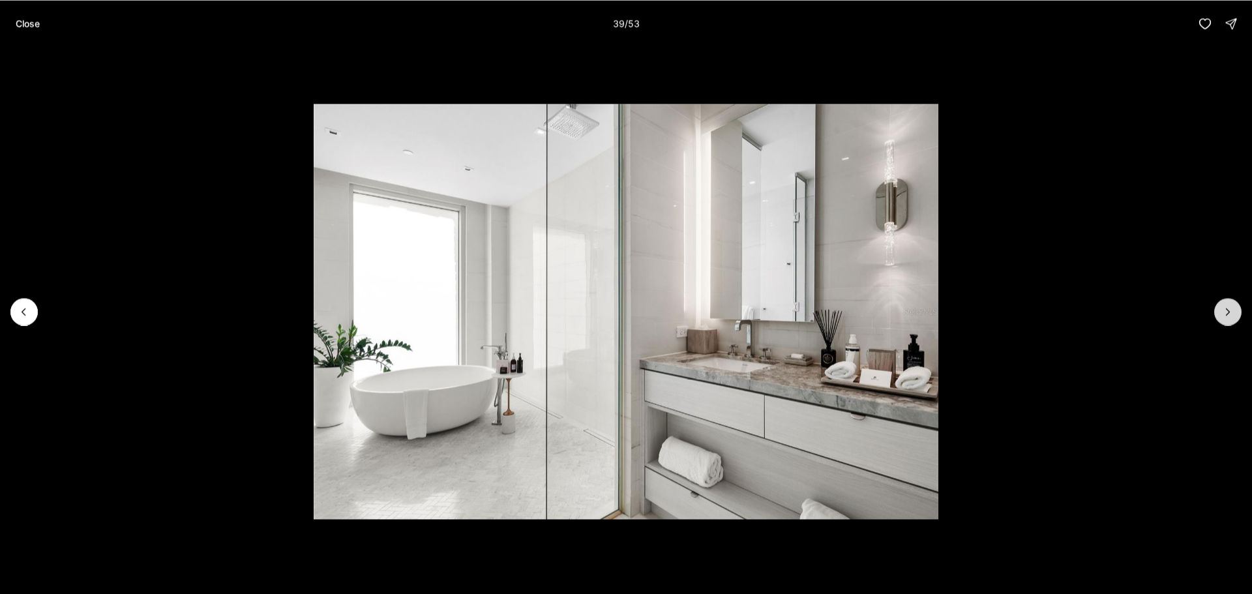
click at [1228, 310] on icon "Next slide" at bounding box center [1228, 312] width 3 height 7
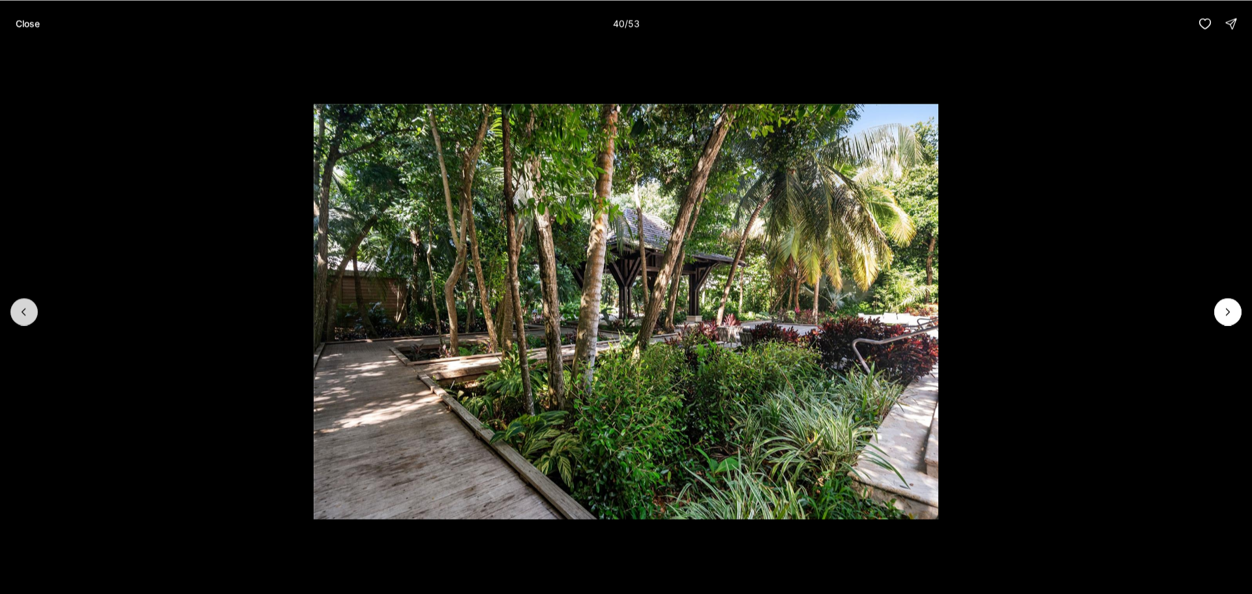
click at [22, 314] on icon "Previous slide" at bounding box center [24, 311] width 13 height 13
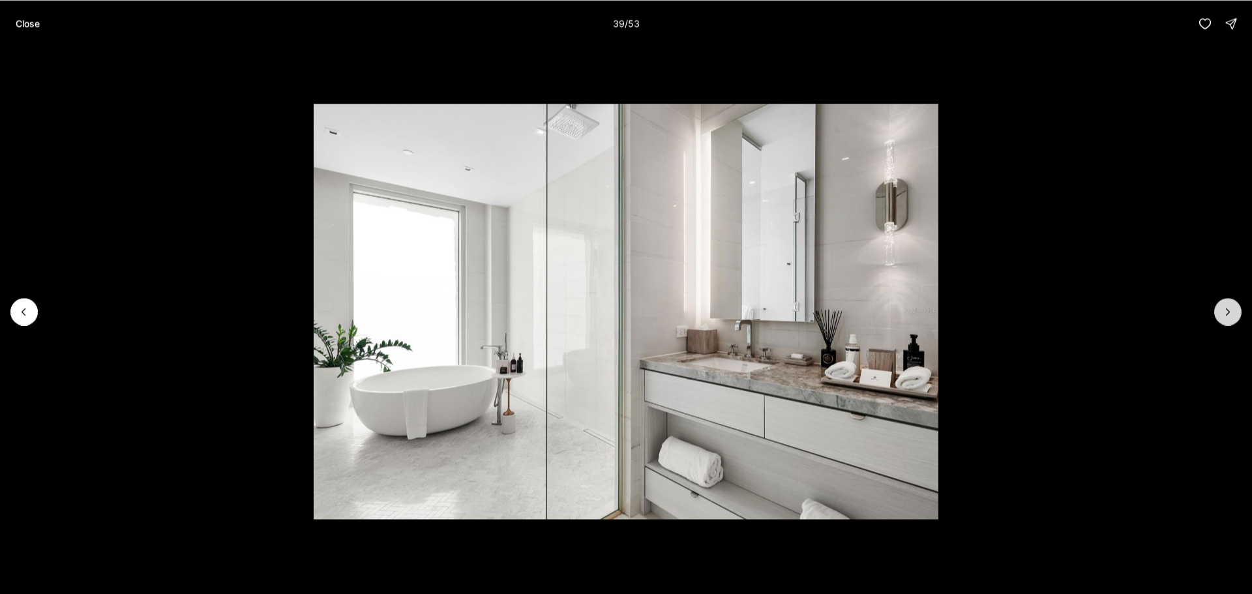
click at [1225, 314] on icon "Next slide" at bounding box center [1228, 311] width 13 height 13
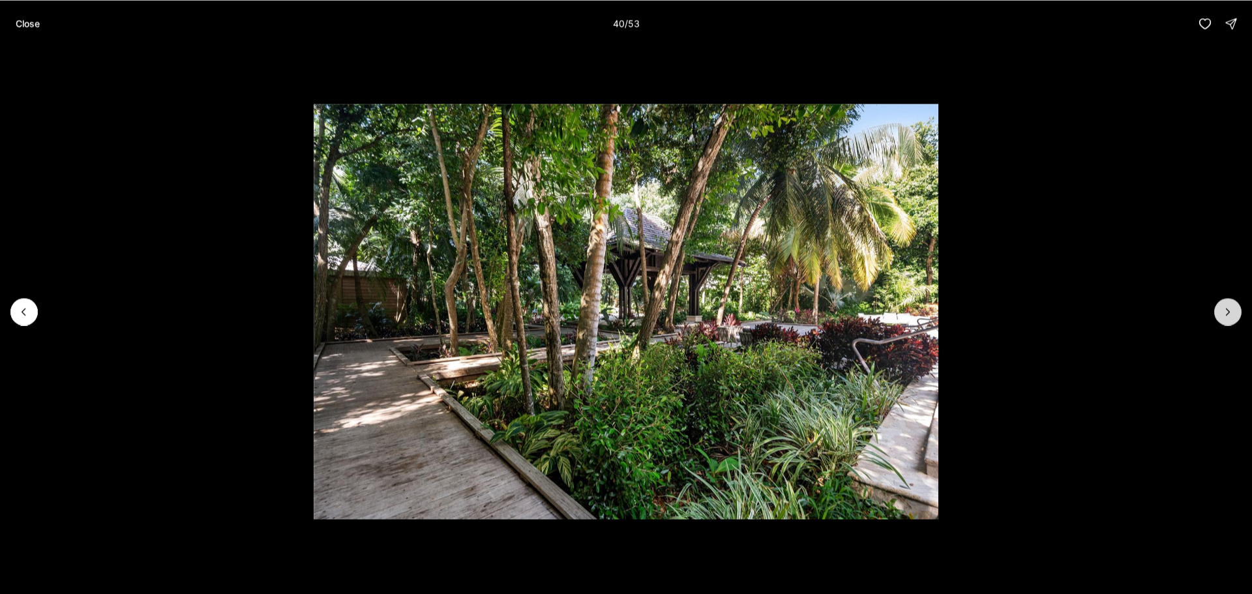
click at [1225, 314] on icon "Next slide" at bounding box center [1228, 311] width 13 height 13
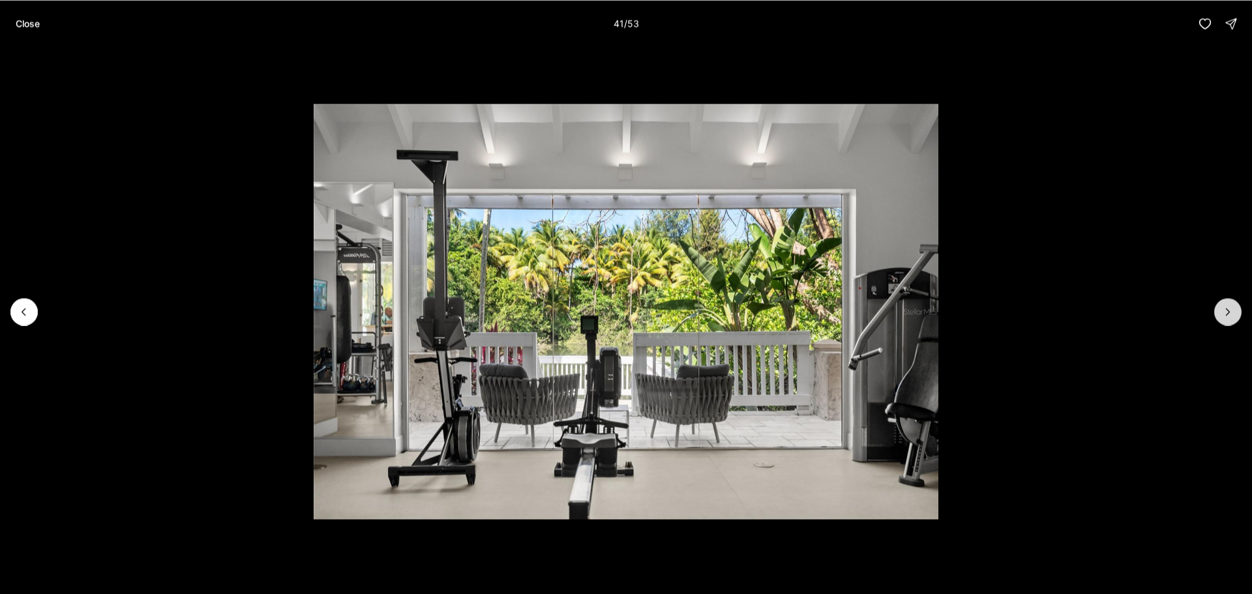
click at [1225, 314] on icon "Next slide" at bounding box center [1228, 311] width 13 height 13
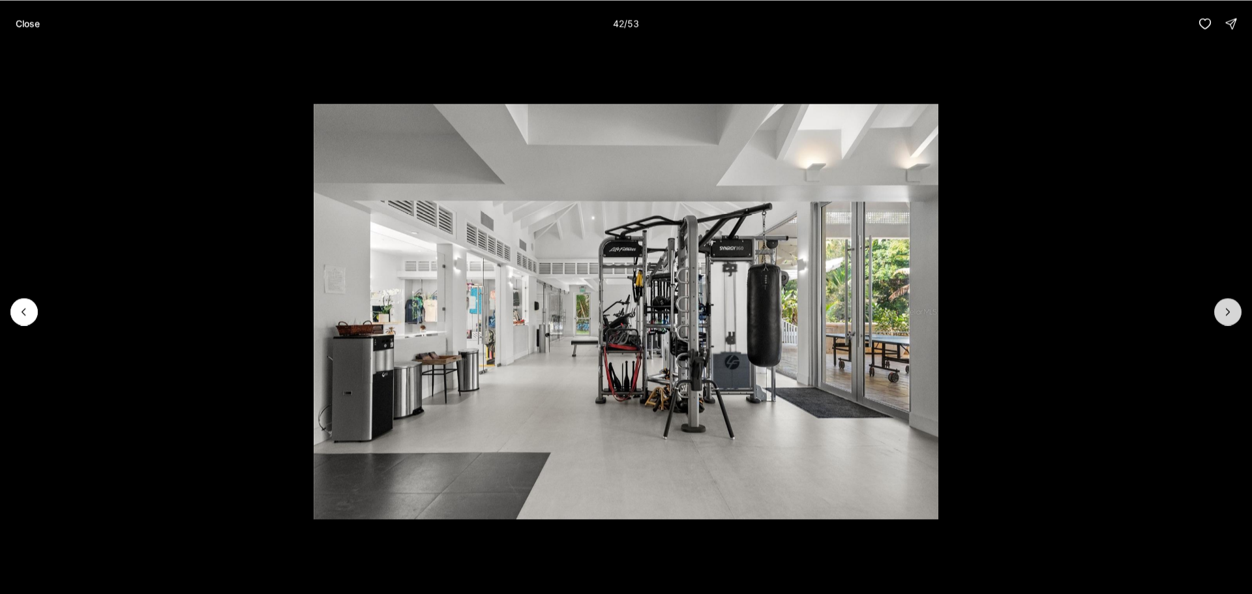
click at [1225, 314] on icon "Next slide" at bounding box center [1228, 311] width 13 height 13
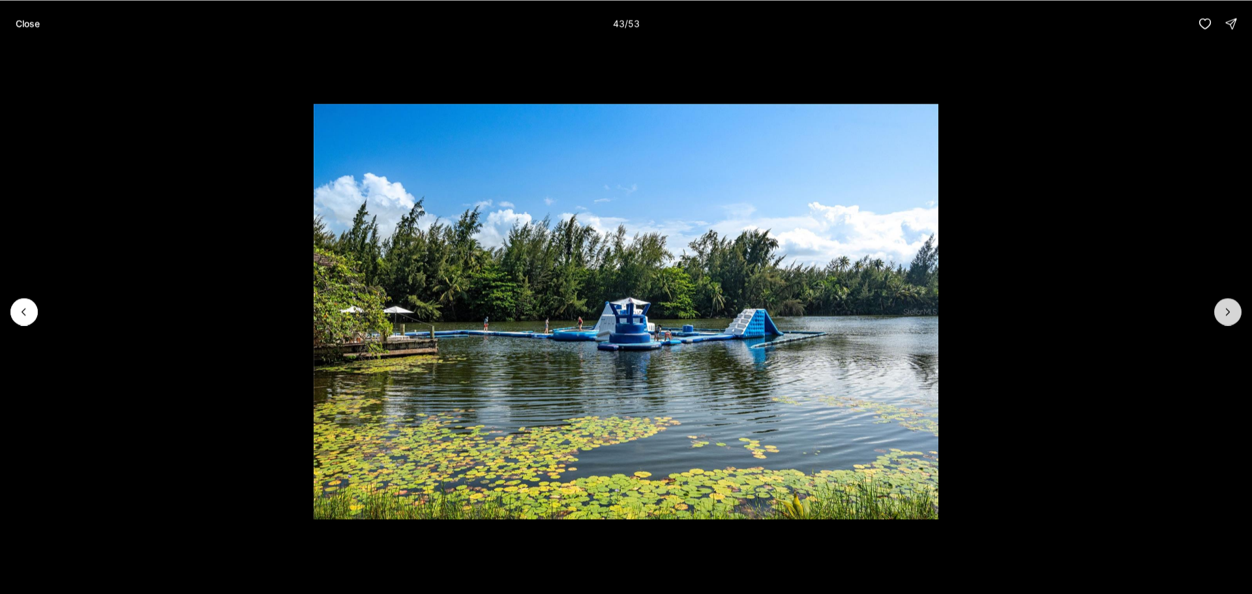
click at [1225, 314] on icon "Next slide" at bounding box center [1228, 311] width 13 height 13
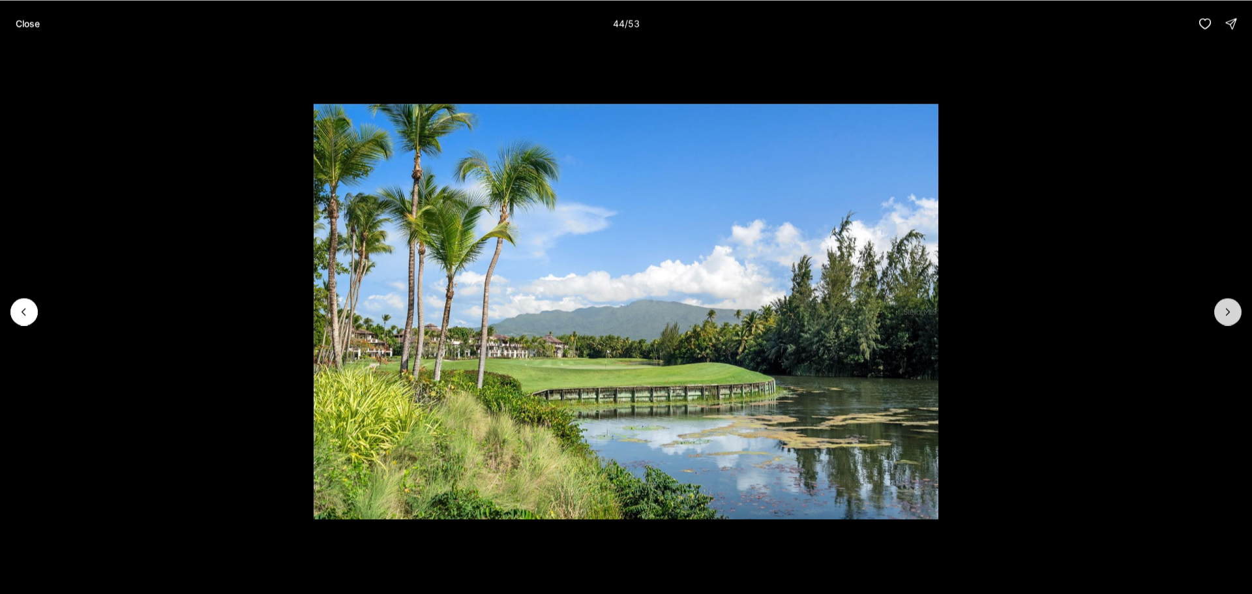
click at [1225, 314] on icon "Next slide" at bounding box center [1228, 311] width 13 height 13
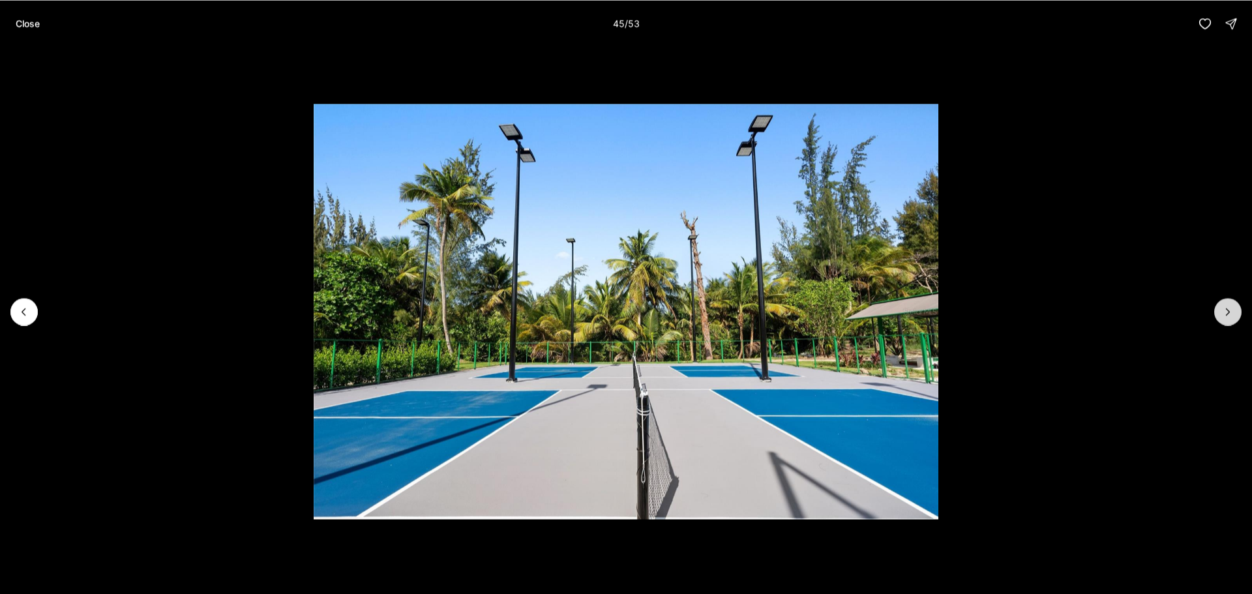
click at [1225, 314] on icon "Next slide" at bounding box center [1228, 311] width 13 height 13
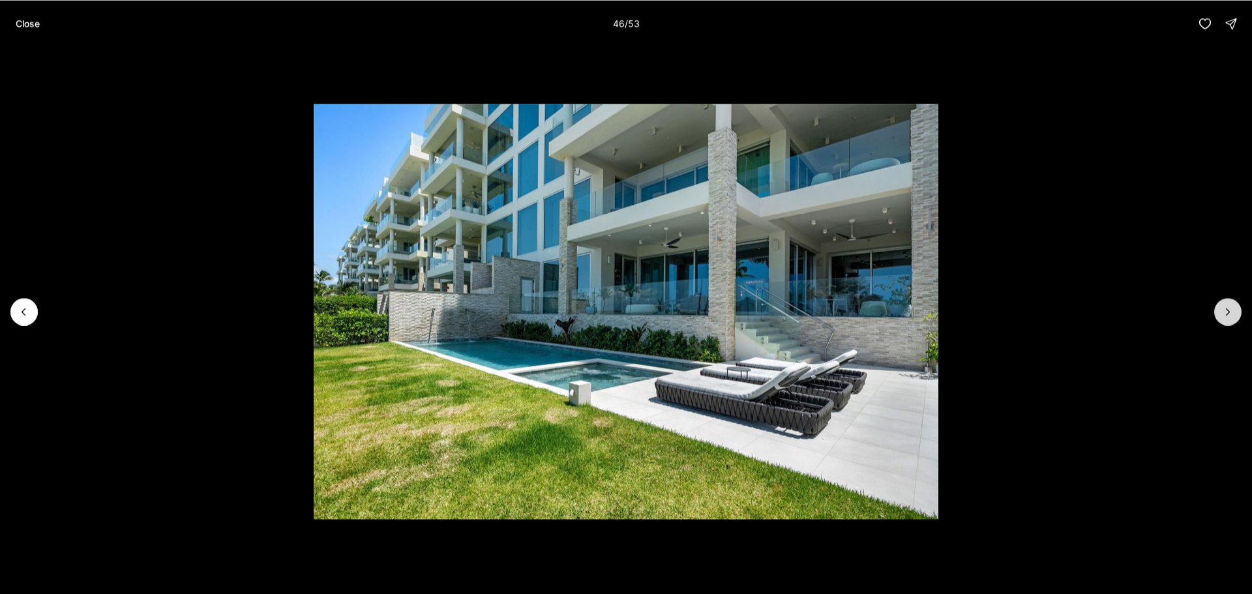
click at [1225, 314] on icon "Next slide" at bounding box center [1228, 311] width 13 height 13
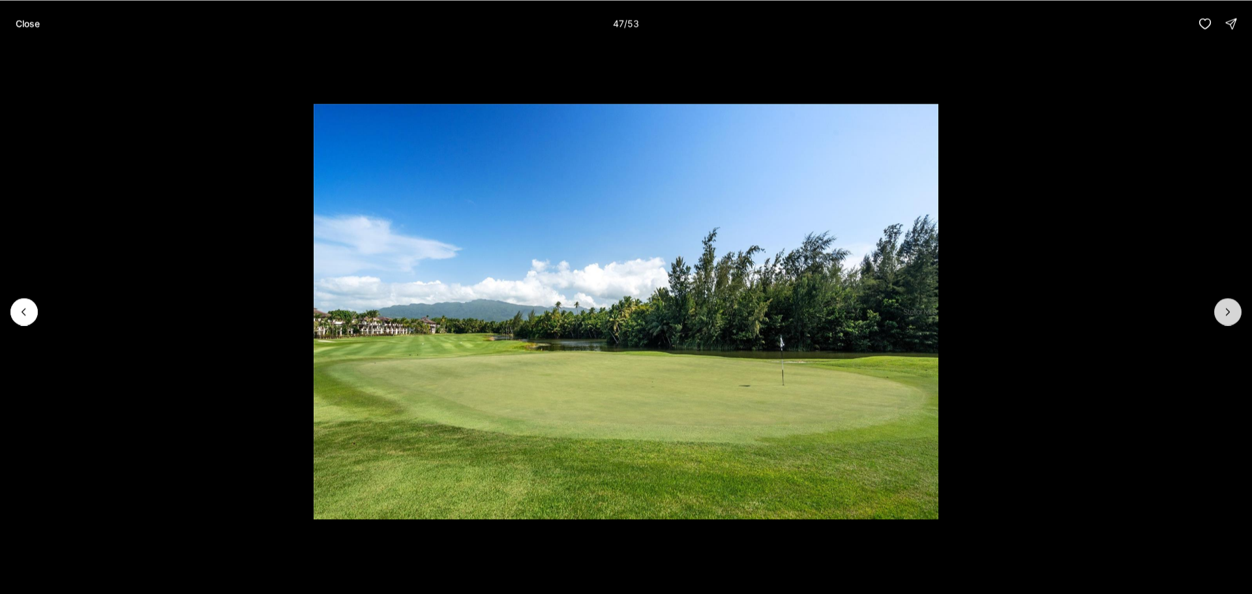
click at [1230, 312] on icon "Next slide" at bounding box center [1228, 311] width 13 height 13
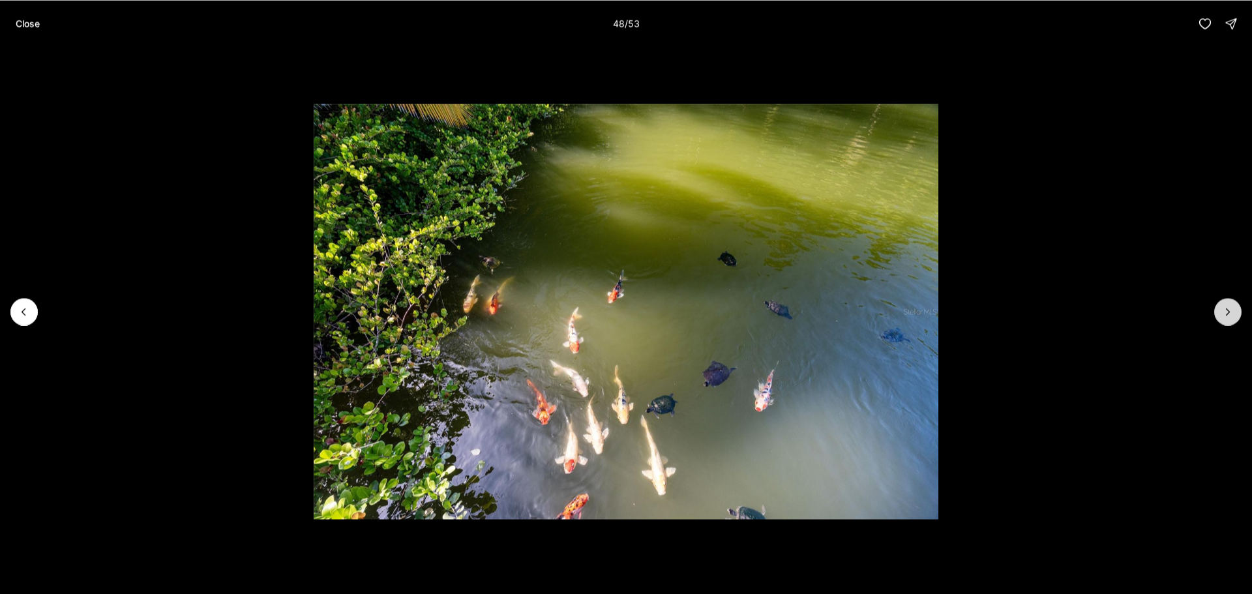
click at [1230, 312] on icon "Next slide" at bounding box center [1228, 311] width 13 height 13
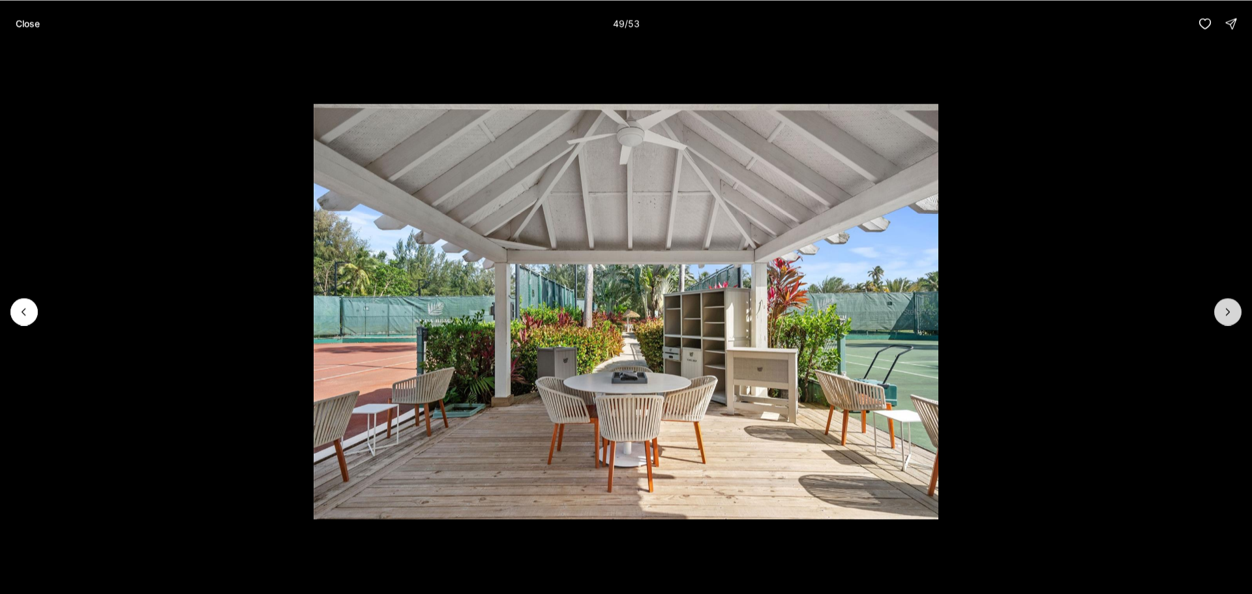
click at [1230, 312] on icon "Next slide" at bounding box center [1228, 311] width 13 height 13
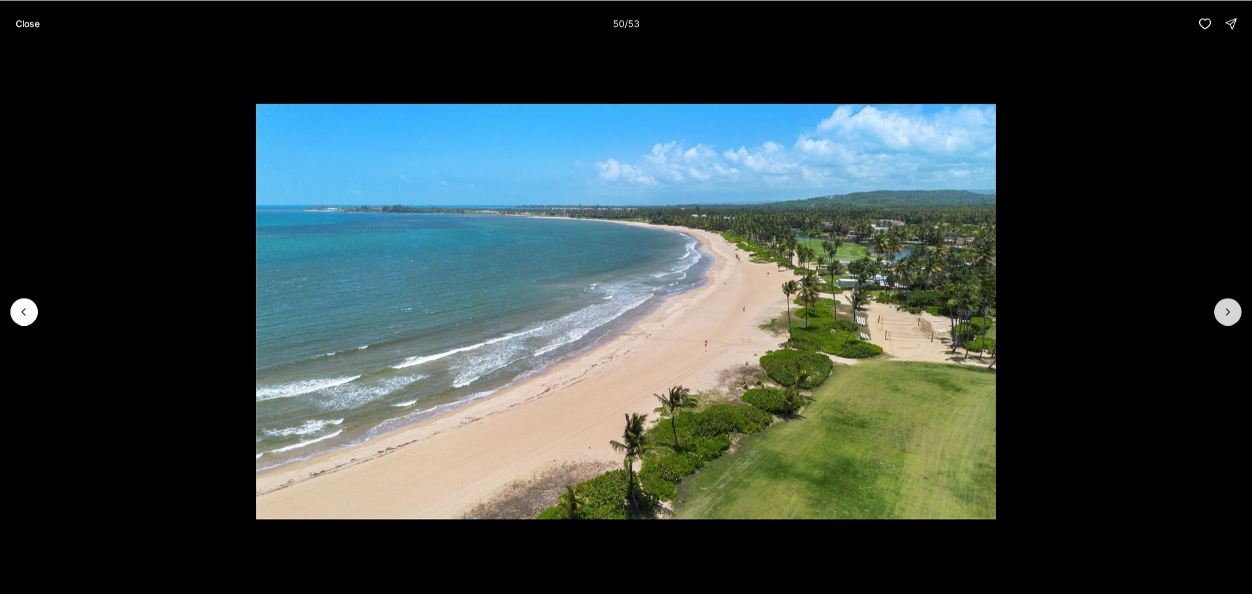
click at [1226, 312] on icon "Next slide" at bounding box center [1228, 311] width 13 height 13
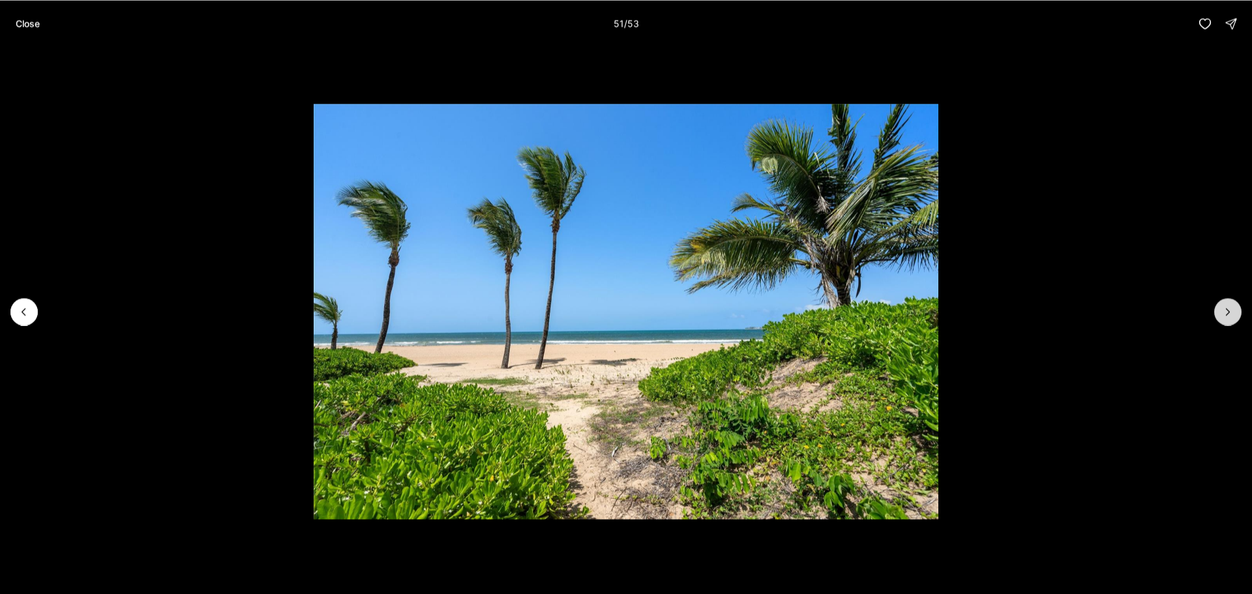
click at [1226, 312] on icon "Next slide" at bounding box center [1228, 311] width 13 height 13
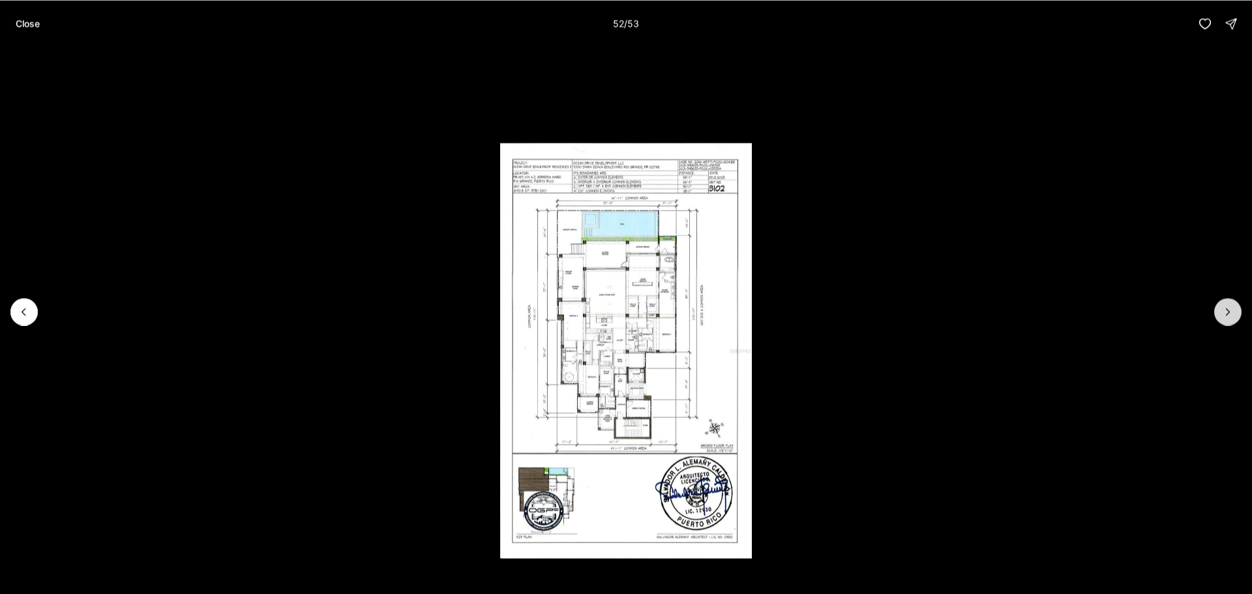
click at [1226, 312] on icon "Next slide" at bounding box center [1228, 311] width 13 height 13
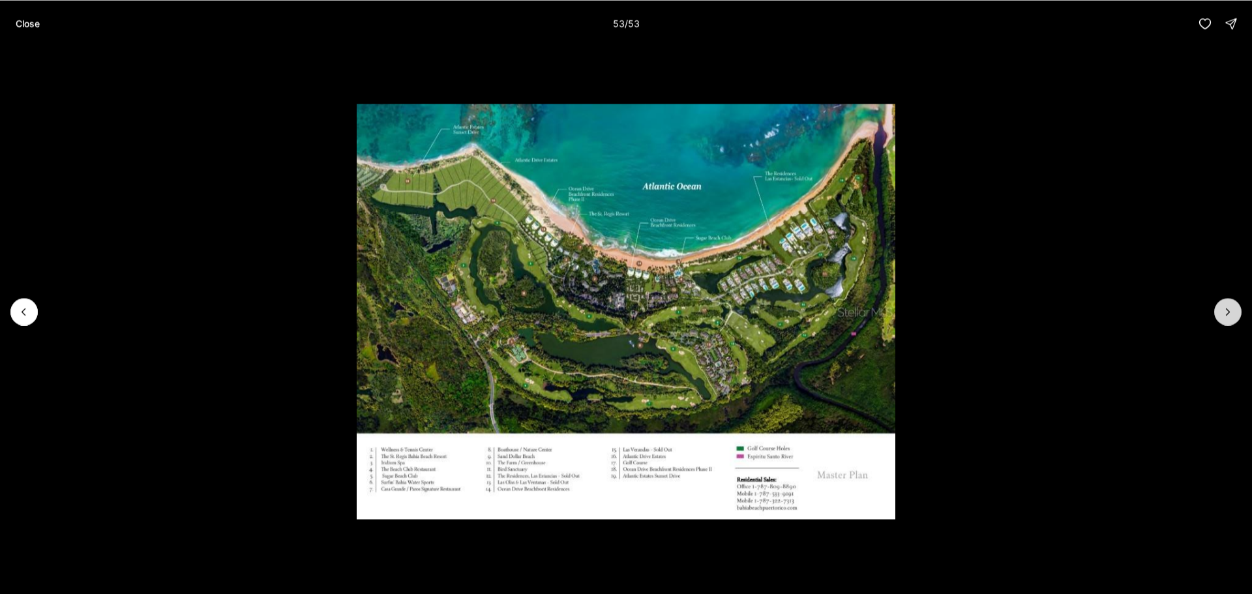
click at [1226, 312] on div at bounding box center [1228, 311] width 27 height 27
click at [33, 23] on p "Close" at bounding box center [28, 23] width 24 height 10
